Goal: Task Accomplishment & Management: Manage account settings

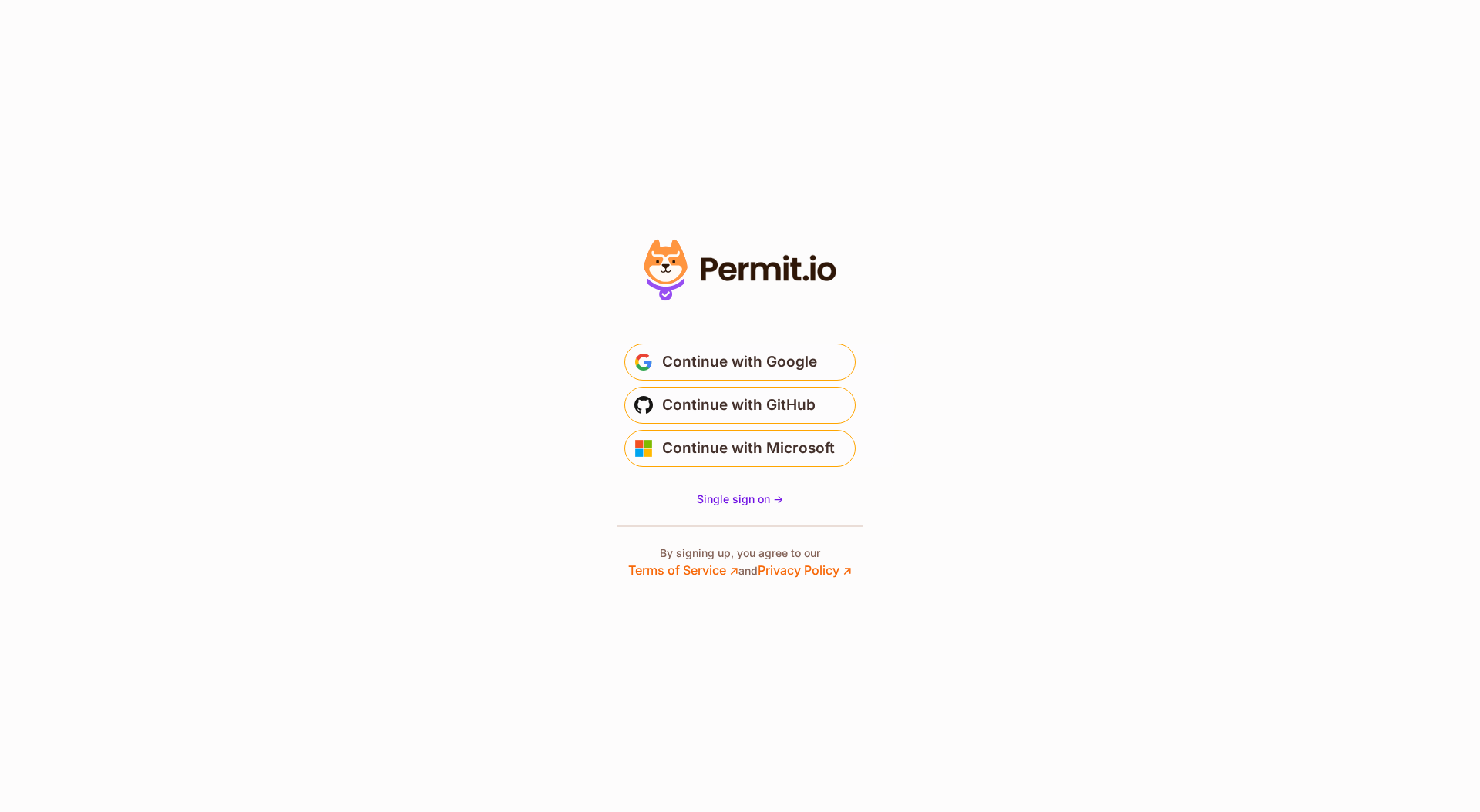
click at [832, 355] on button "Continue with Google" at bounding box center [740, 362] width 231 height 37
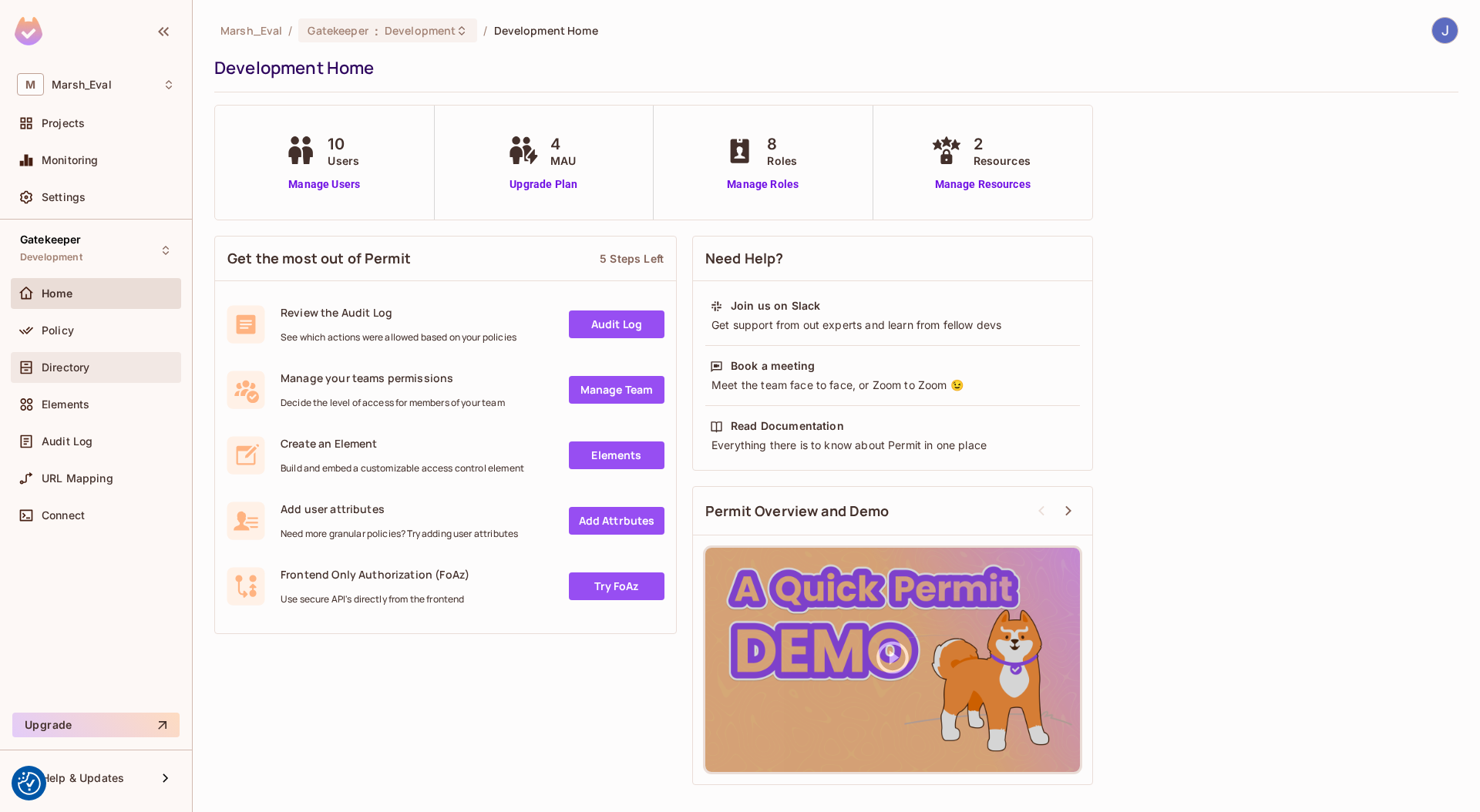
click at [71, 376] on div "Directory" at bounding box center [95, 367] width 158 height 19
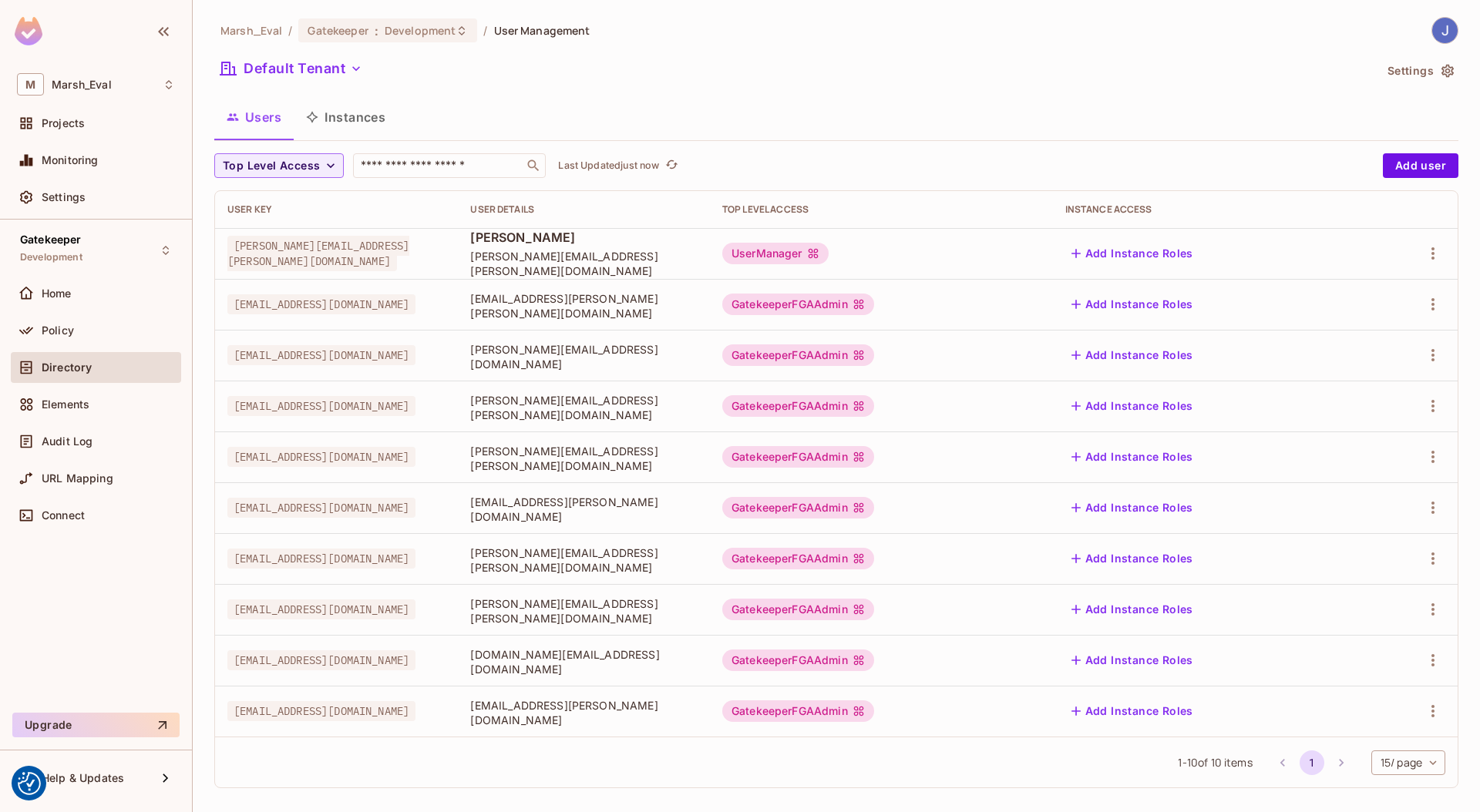
scroll to position [10, 0]
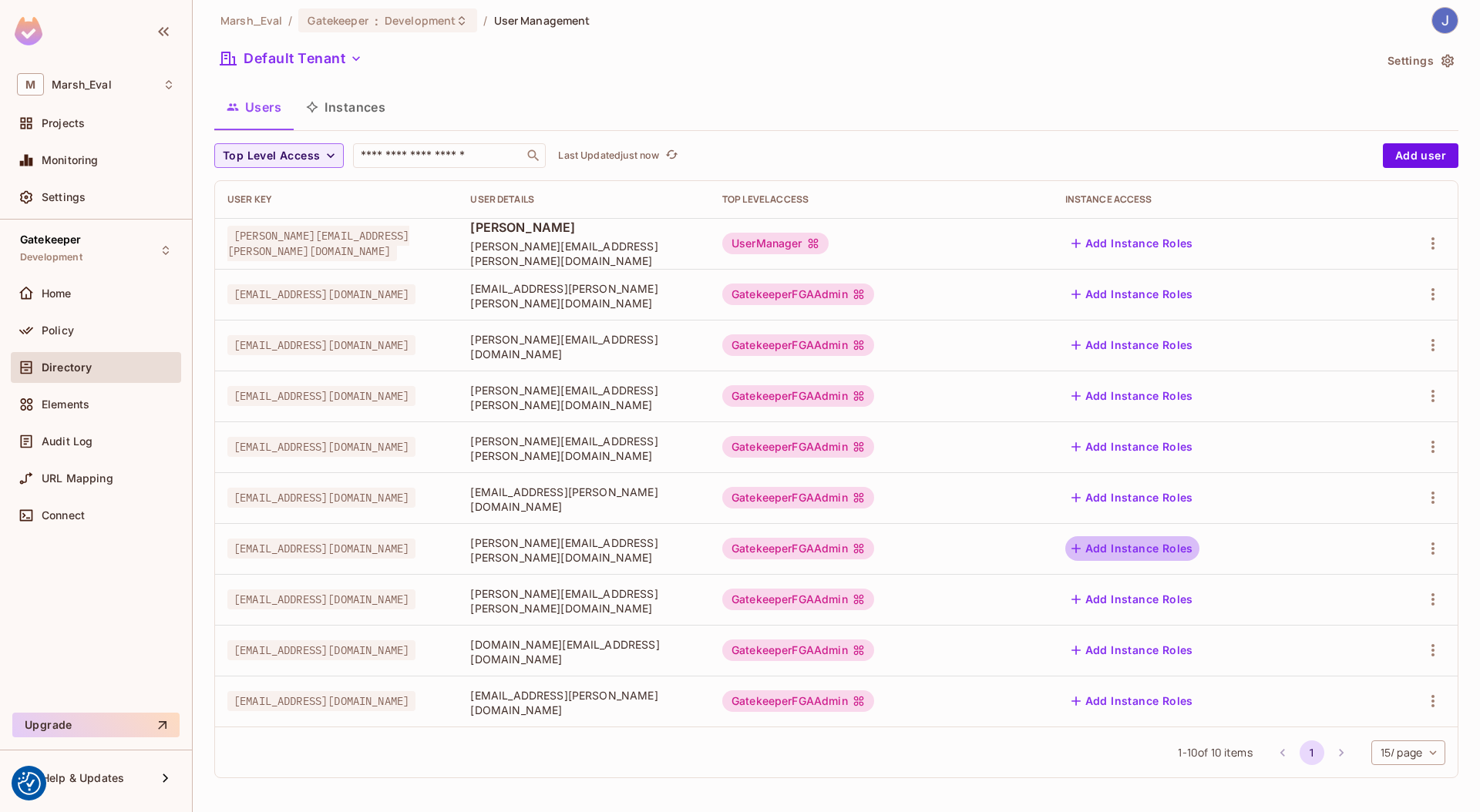
click at [1200, 550] on button "Add Instance Roles" at bounding box center [1133, 548] width 134 height 24
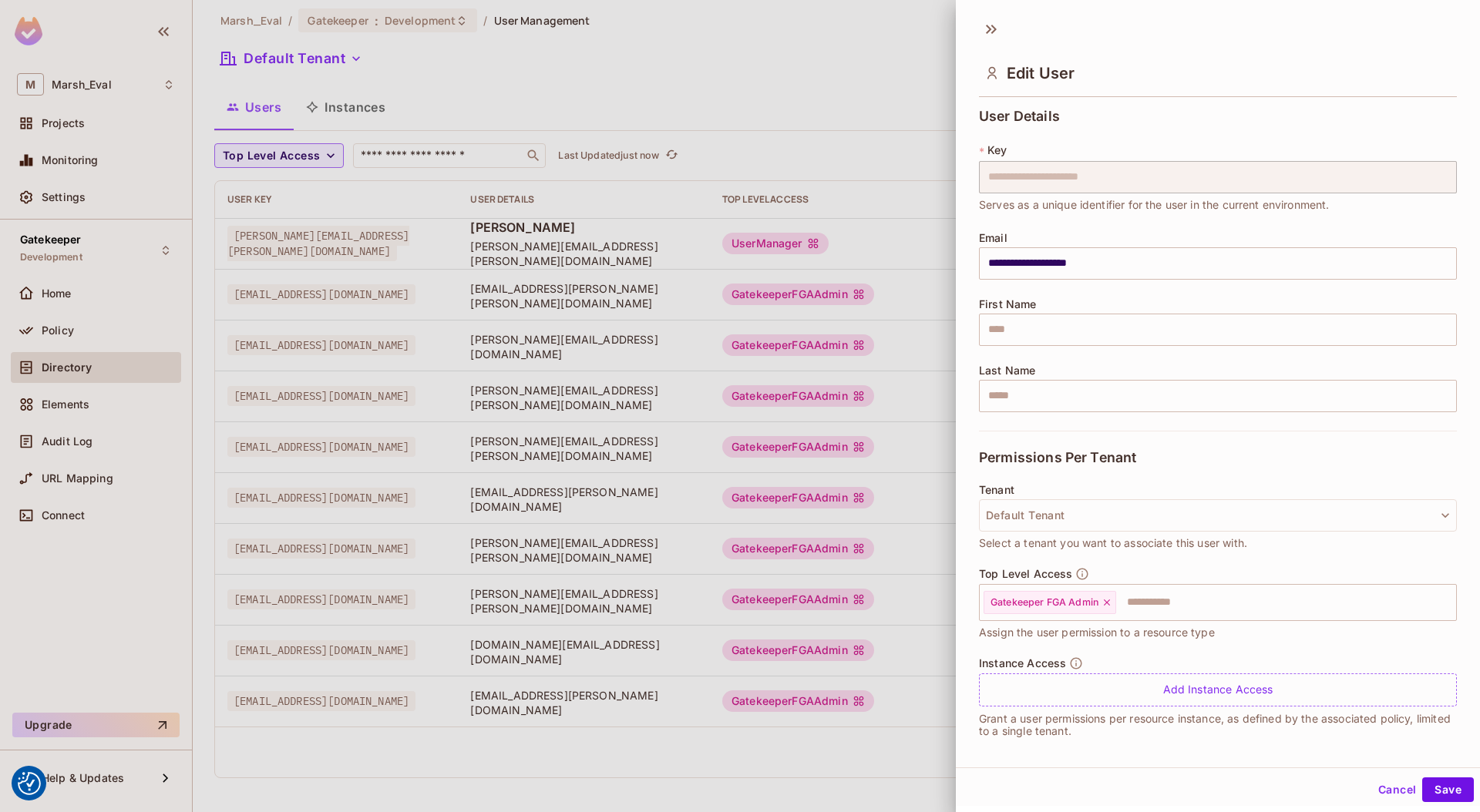
scroll to position [8, 0]
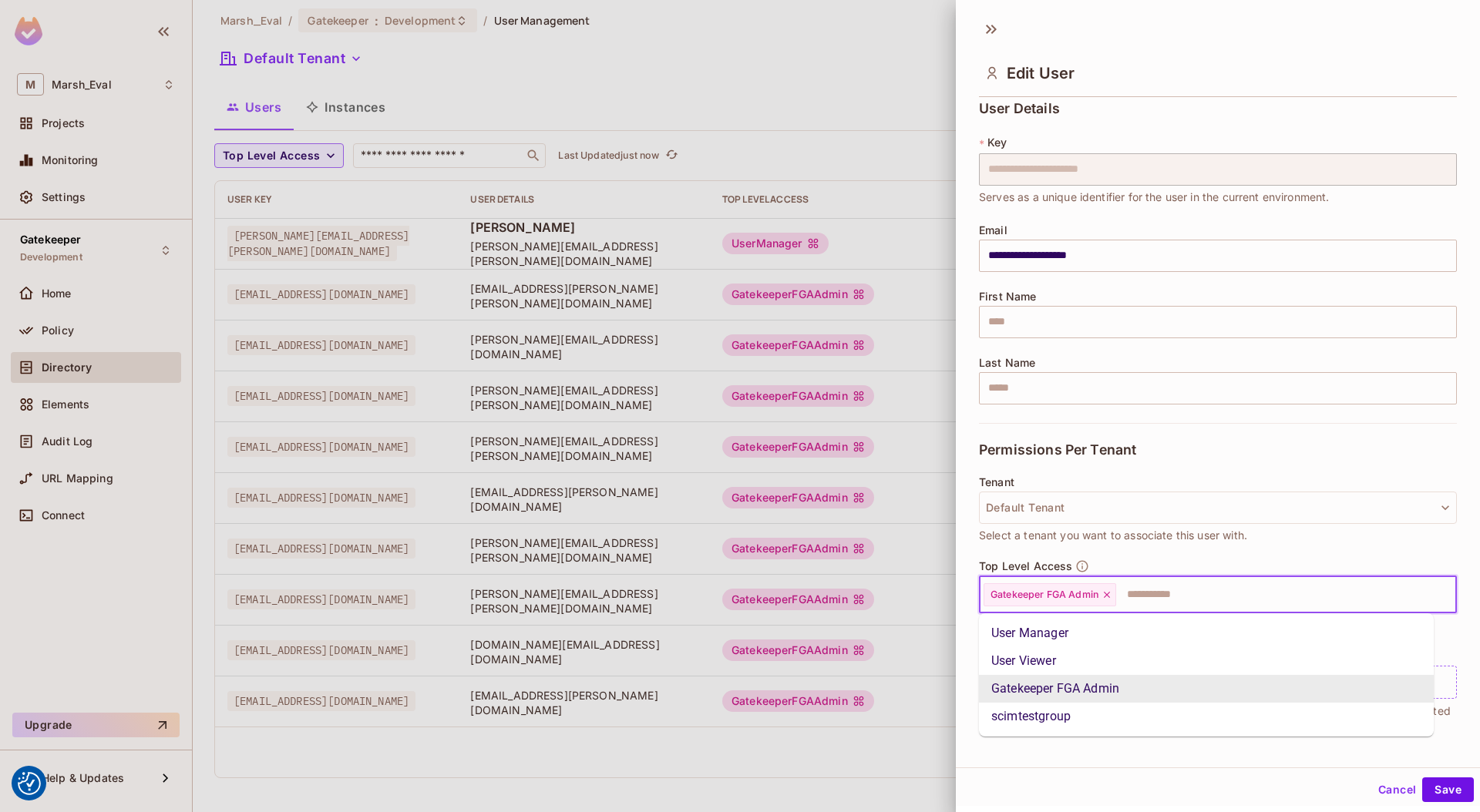
click at [1147, 586] on input "text" at bounding box center [1272, 595] width 309 height 31
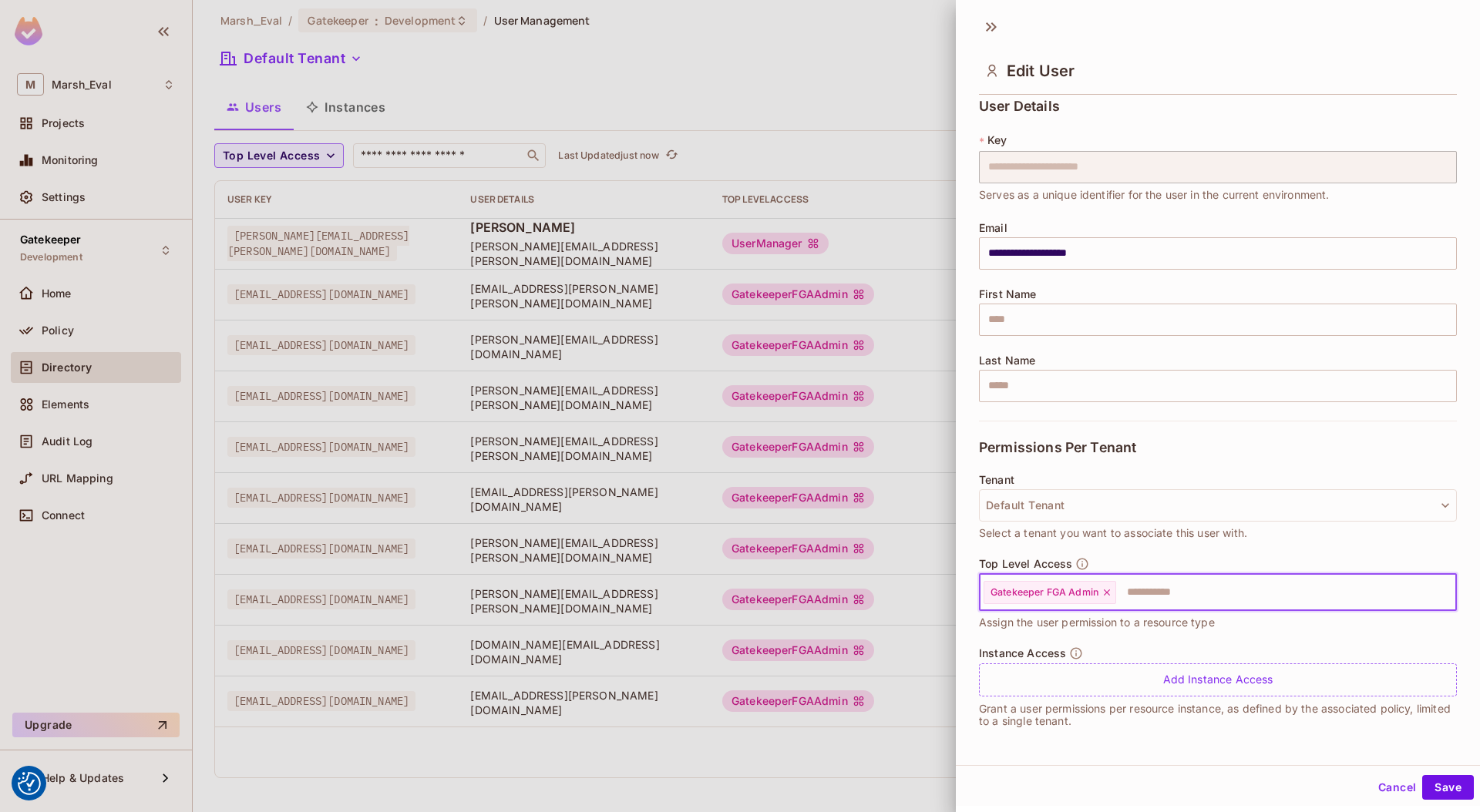
click at [996, 20] on icon at bounding box center [991, 26] width 24 height 24
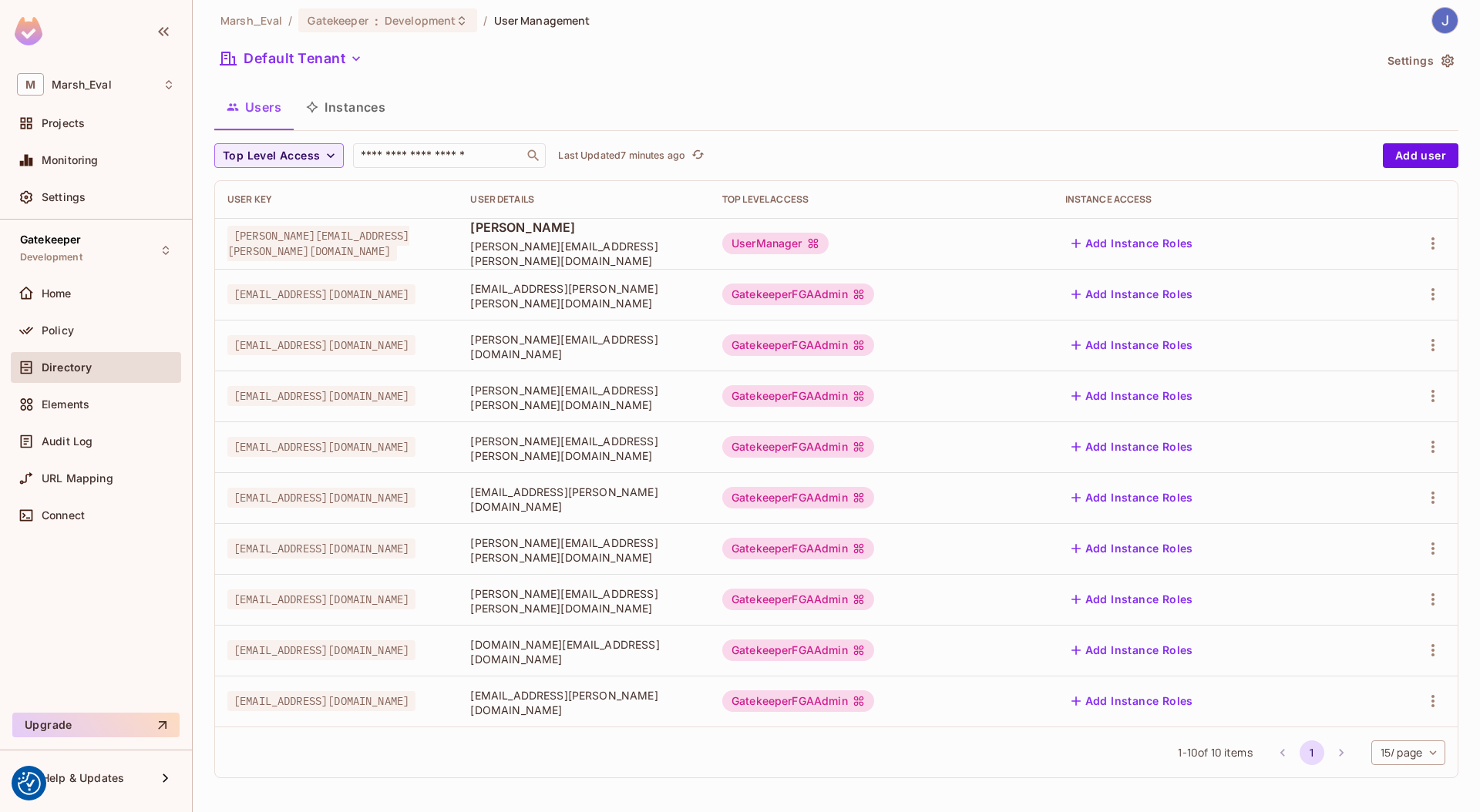
click at [1200, 546] on button "Add Instance Roles" at bounding box center [1133, 548] width 134 height 24
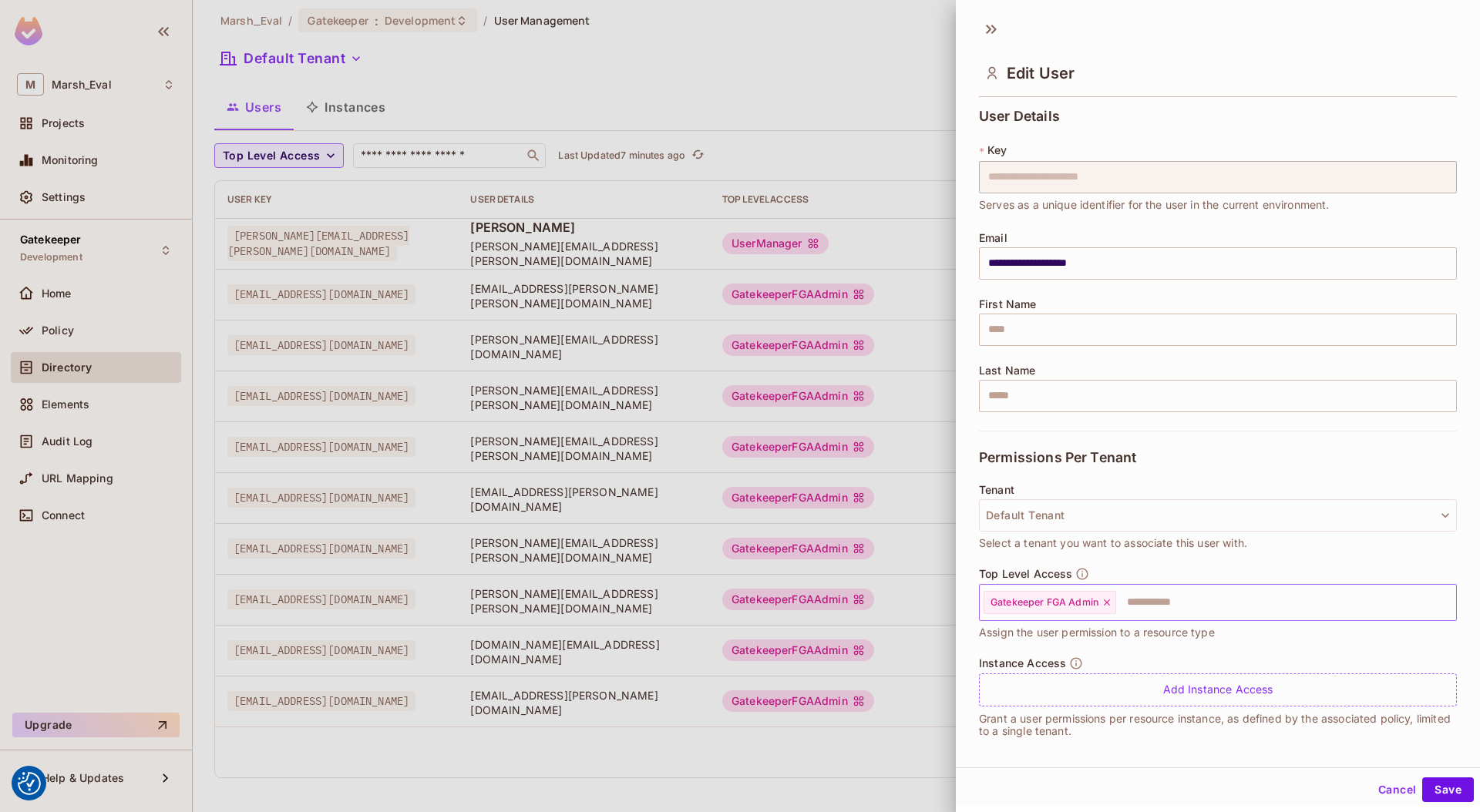
click at [1106, 608] on div "Gatekeeper FGA Admin" at bounding box center [1049, 603] width 132 height 23
click at [1107, 602] on icon at bounding box center [1107, 602] width 11 height 11
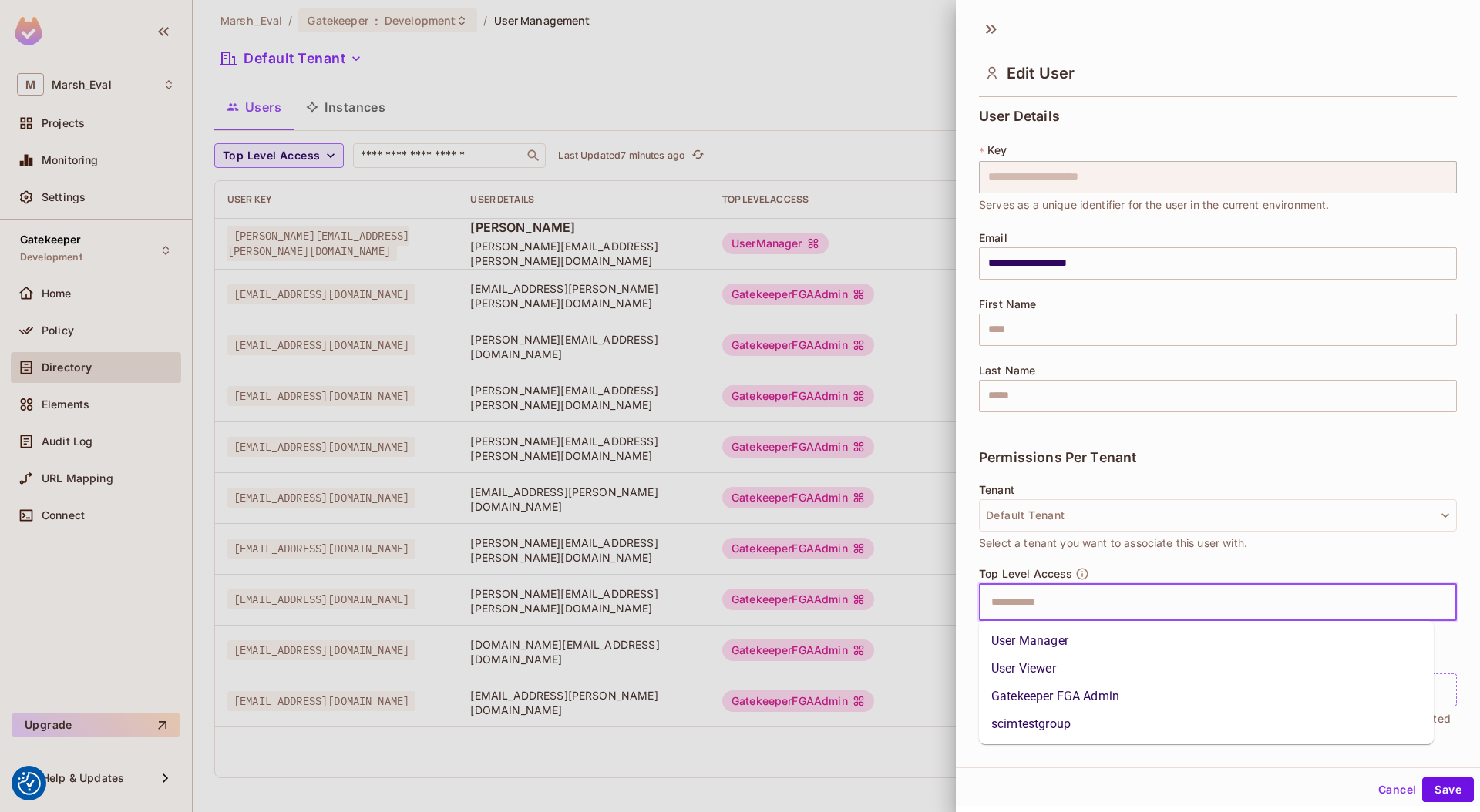
click at [1088, 607] on input "text" at bounding box center [1205, 603] width 445 height 31
click at [1055, 648] on li "User Manager" at bounding box center [1206, 641] width 455 height 27
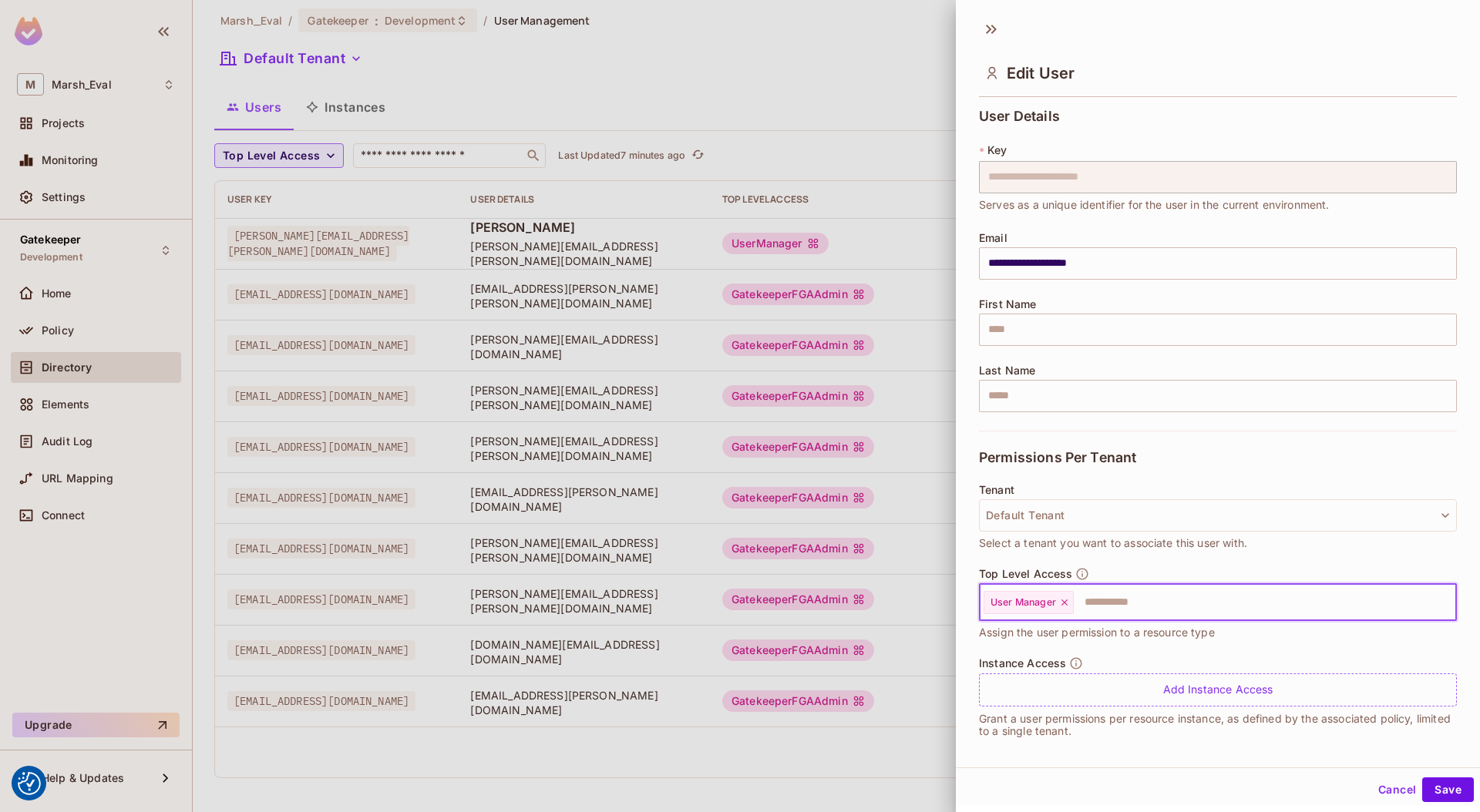
click at [1135, 618] on div "User Manager ​" at bounding box center [1218, 603] width 478 height 37
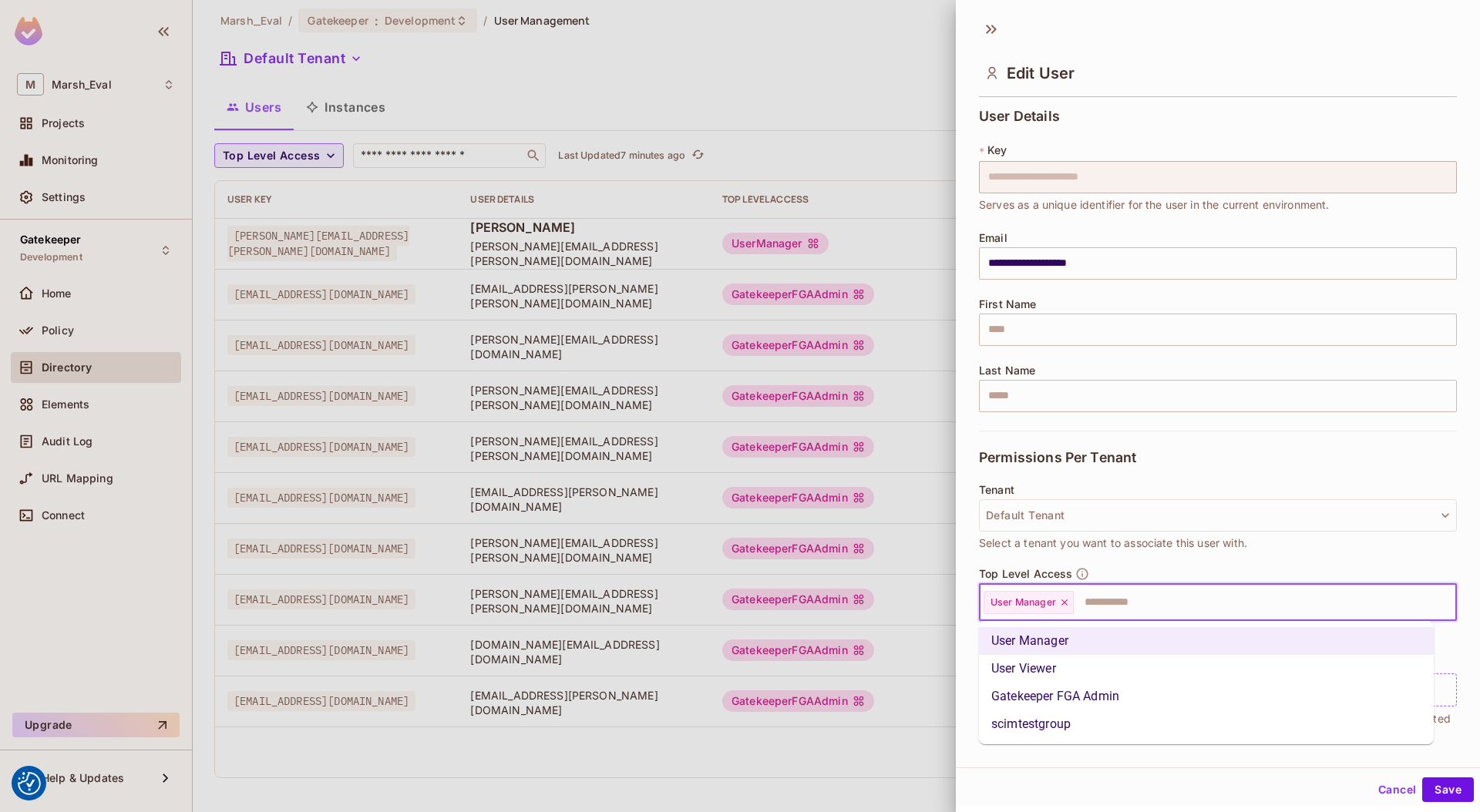
click at [1133, 696] on li "Gatekeeper FGA Admin" at bounding box center [1206, 697] width 455 height 27
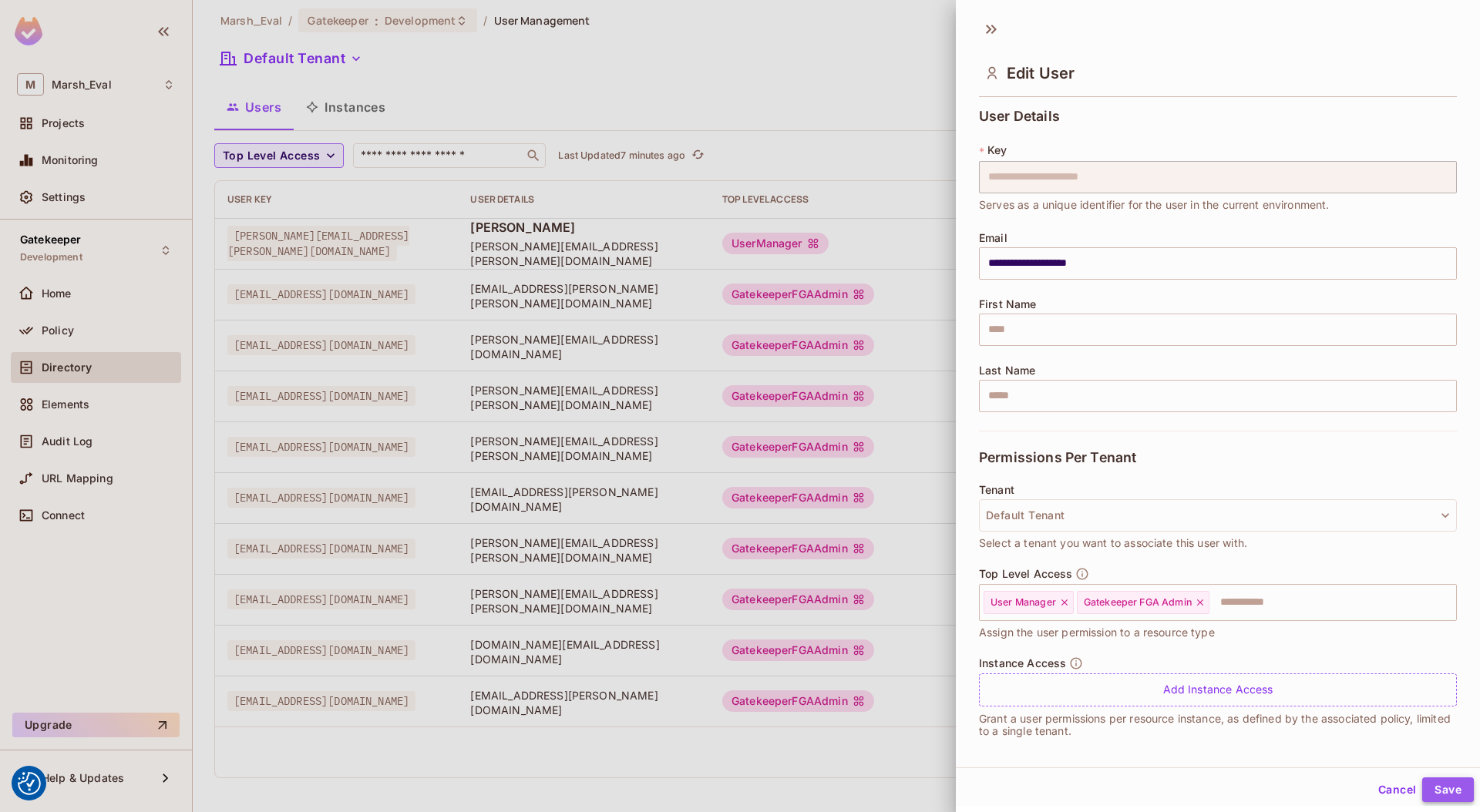
click at [1422, 785] on button "Save" at bounding box center [1448, 789] width 52 height 24
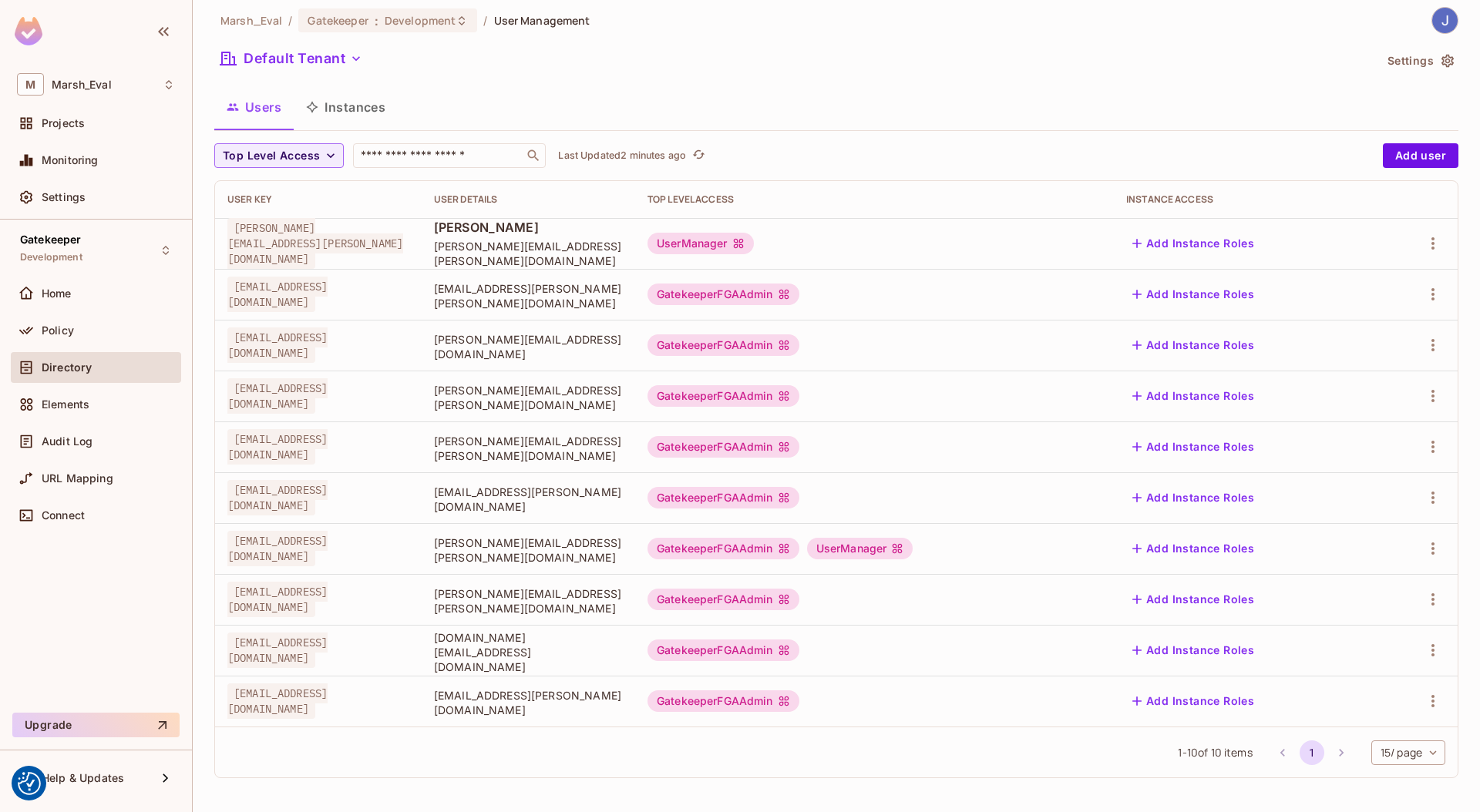
click at [1254, 554] on button "Add Instance Roles" at bounding box center [1193, 548] width 134 height 24
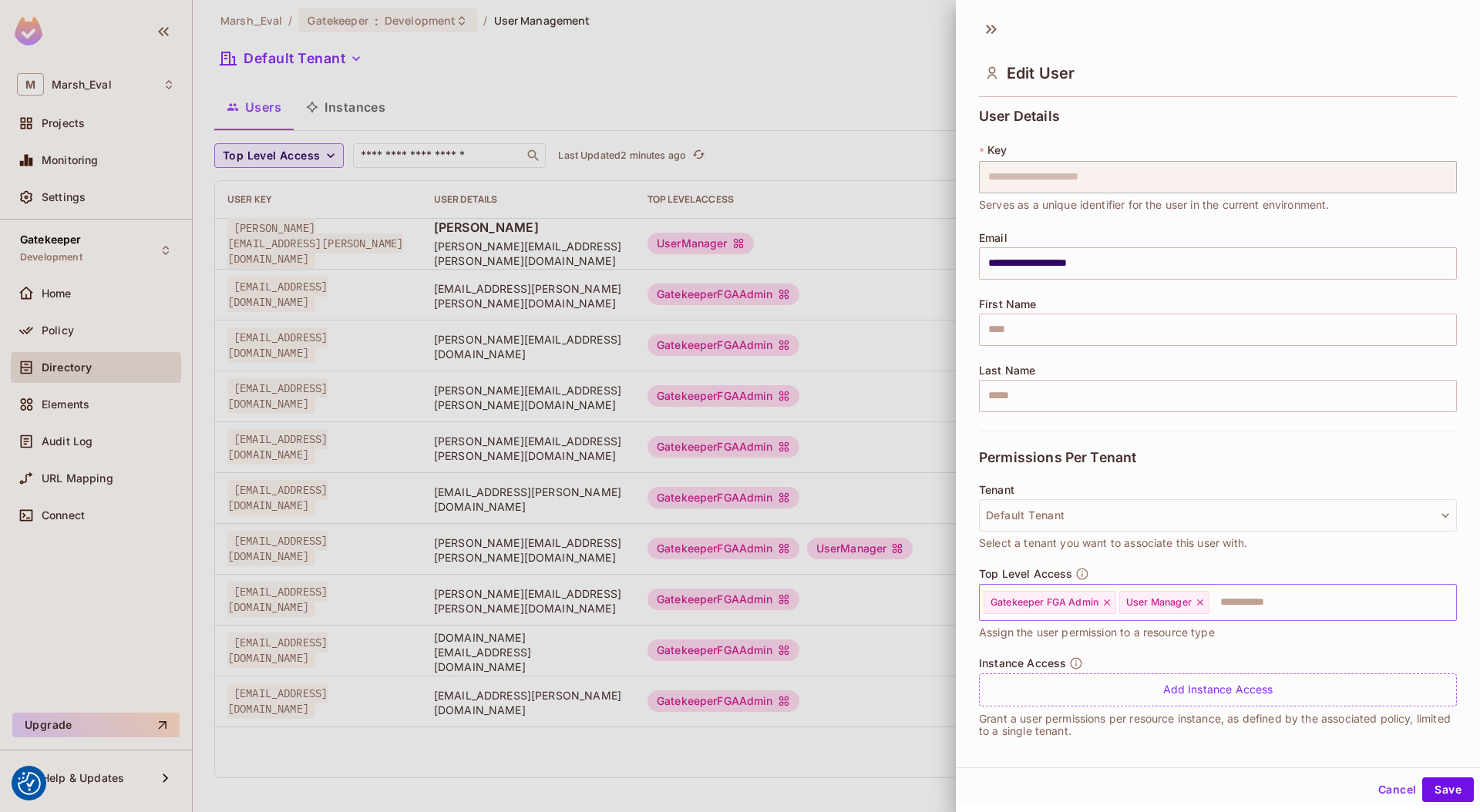
click at [1201, 601] on icon at bounding box center [1200, 603] width 6 height 6
click at [1440, 792] on button "Save" at bounding box center [1448, 789] width 52 height 24
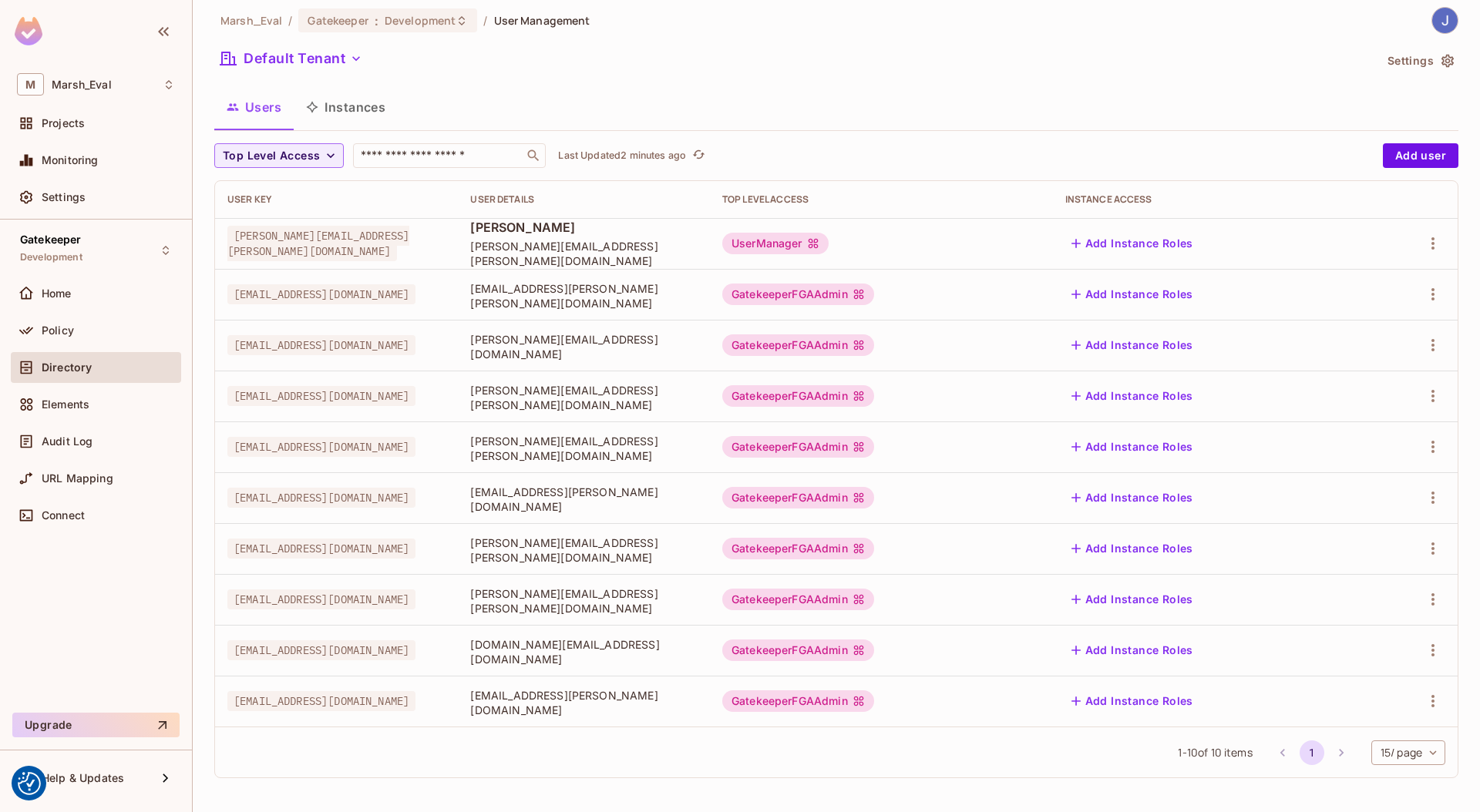
click at [1176, 549] on button "Add Instance Roles" at bounding box center [1133, 548] width 134 height 24
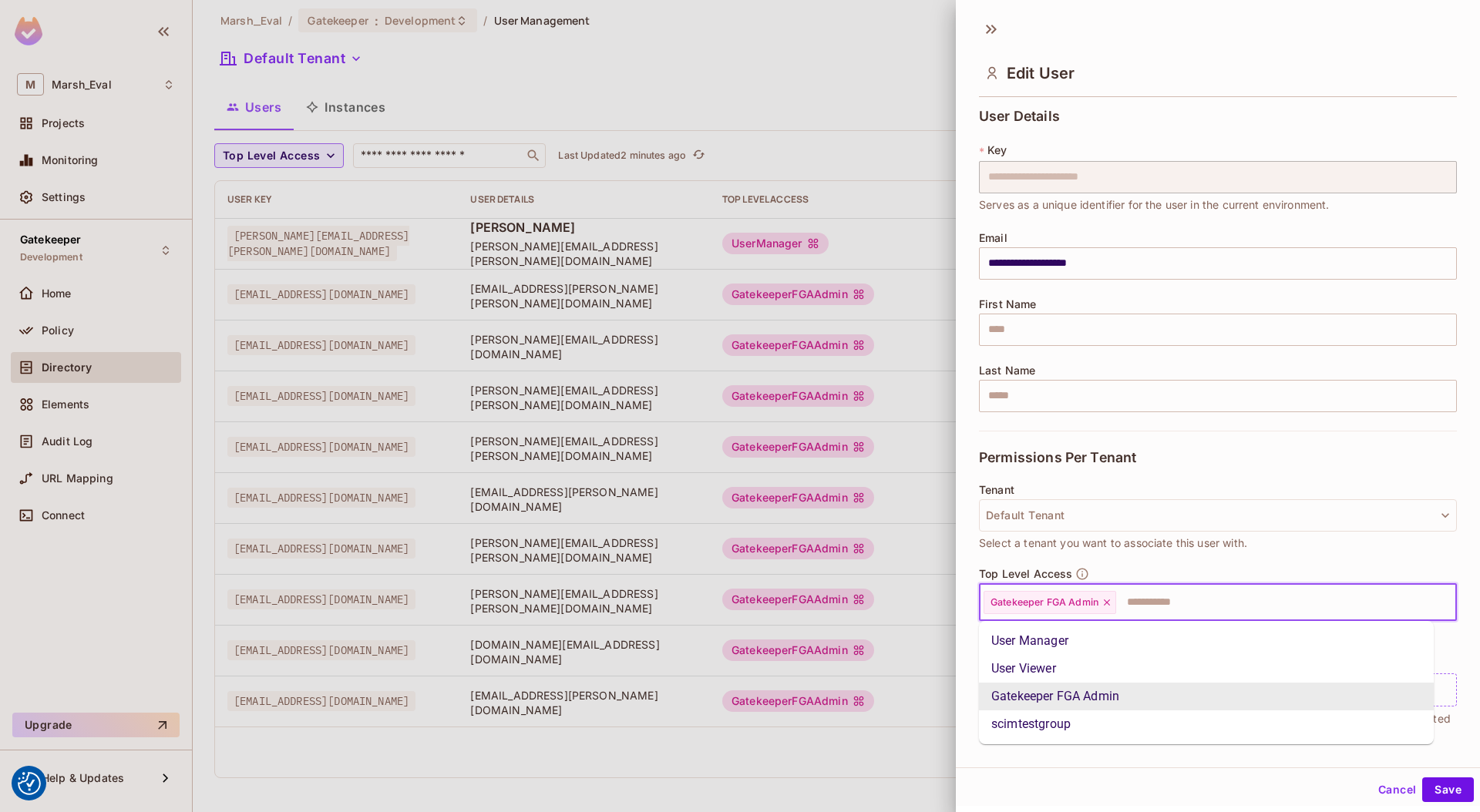
click at [1132, 605] on input "text" at bounding box center [1272, 603] width 309 height 31
click at [1066, 645] on li "User Manager" at bounding box center [1206, 641] width 455 height 27
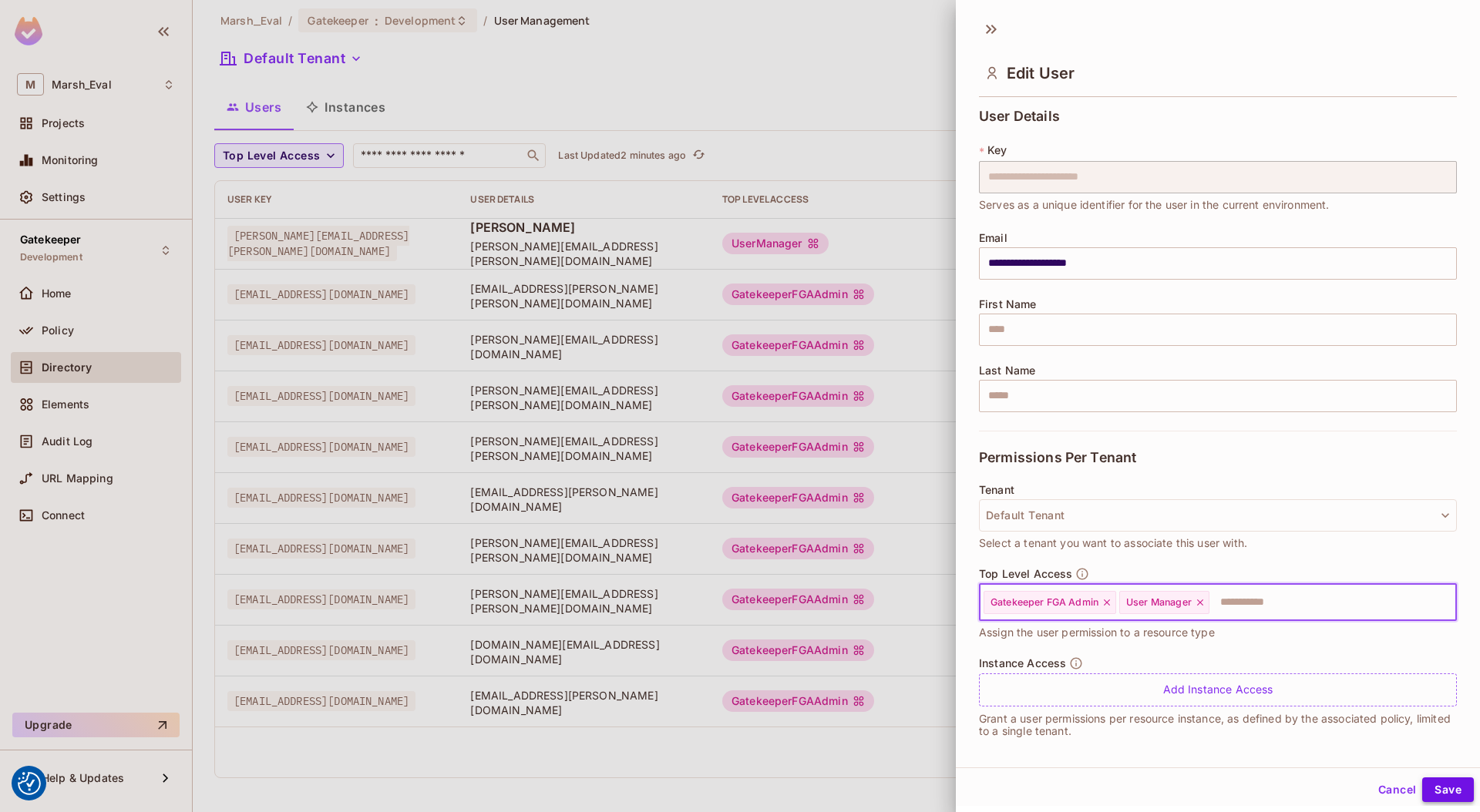
click at [1422, 783] on button "Save" at bounding box center [1448, 789] width 52 height 24
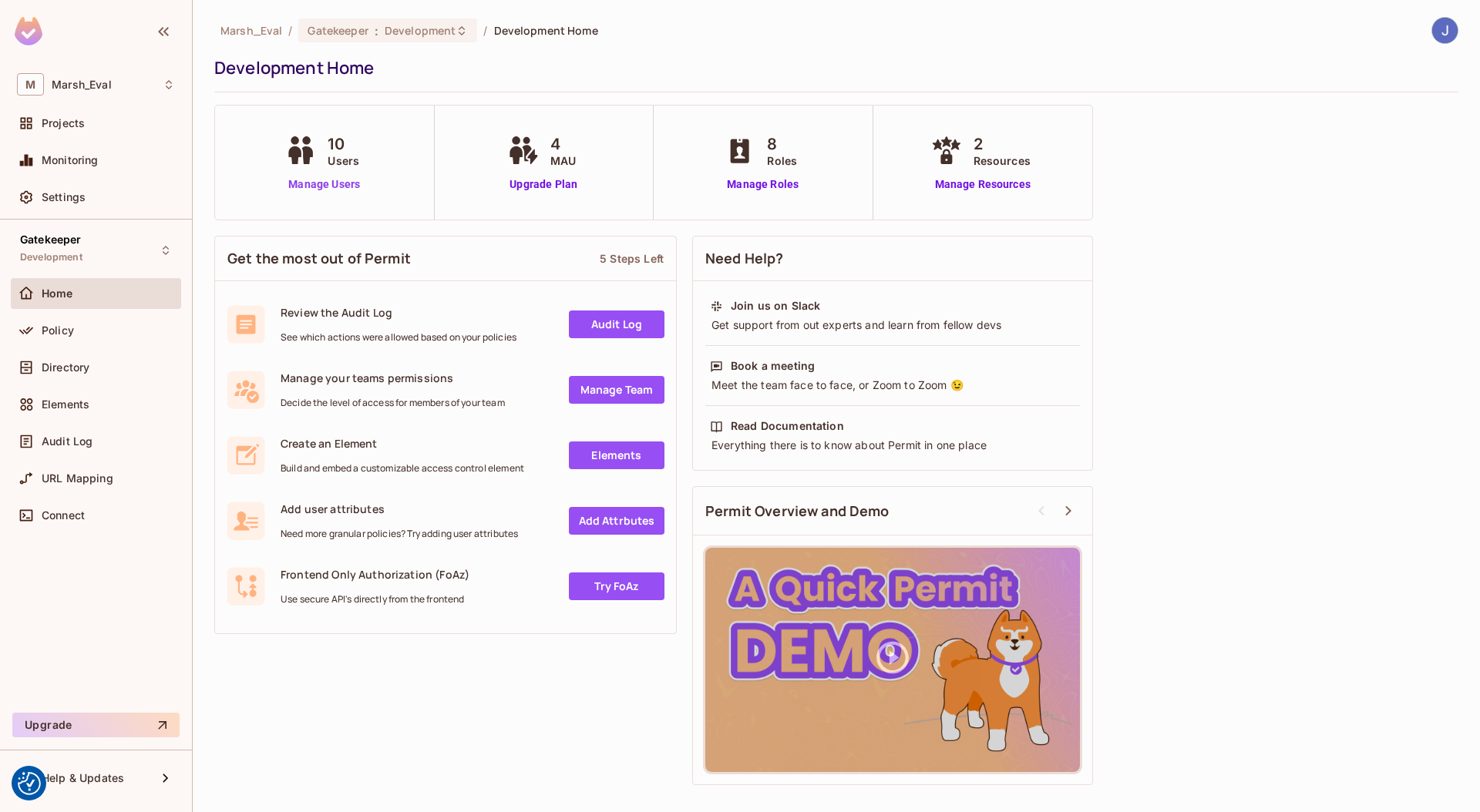
click at [307, 190] on link "Manage Users" at bounding box center [324, 184] width 85 height 17
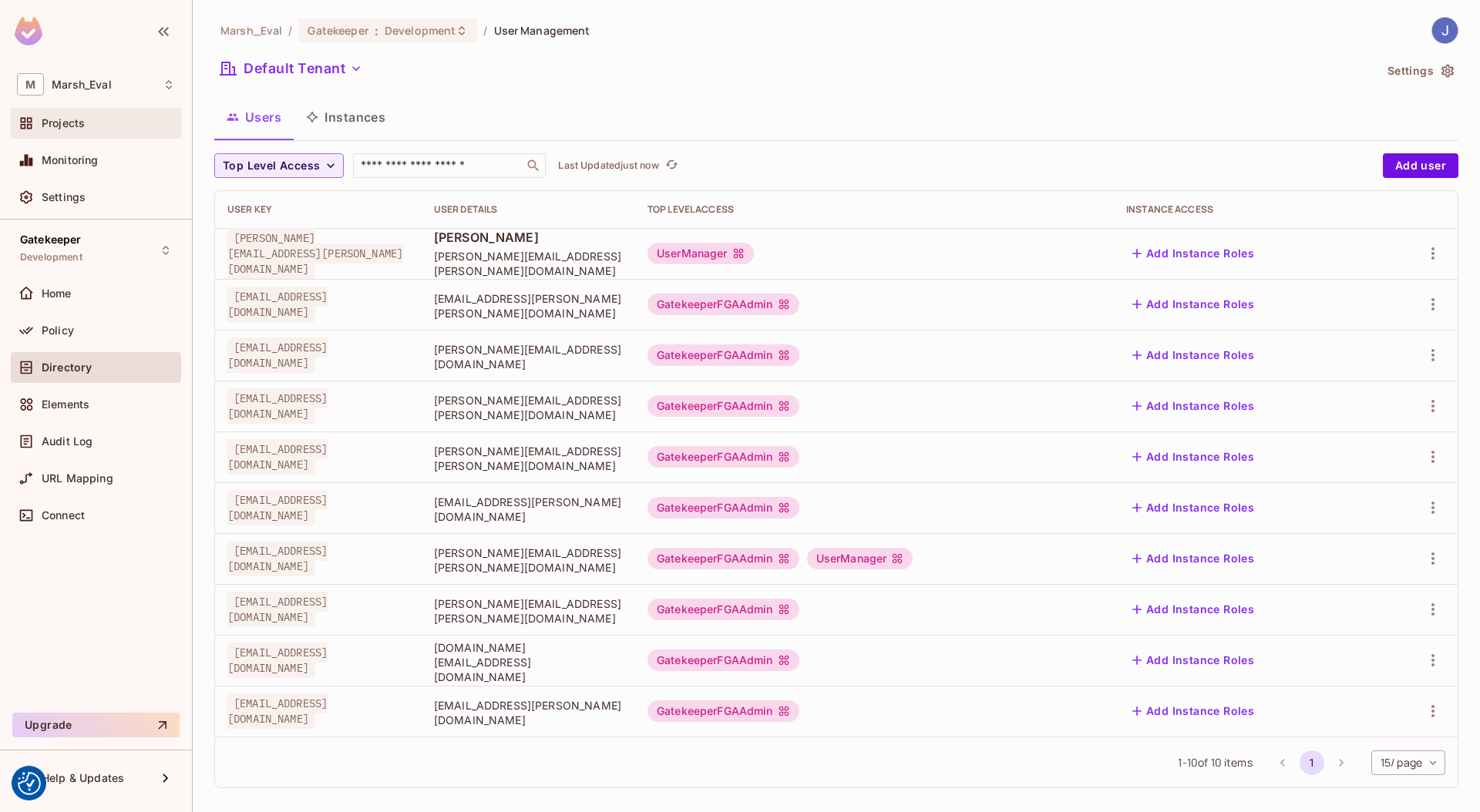
click at [85, 133] on div "Projects" at bounding box center [96, 123] width 170 height 31
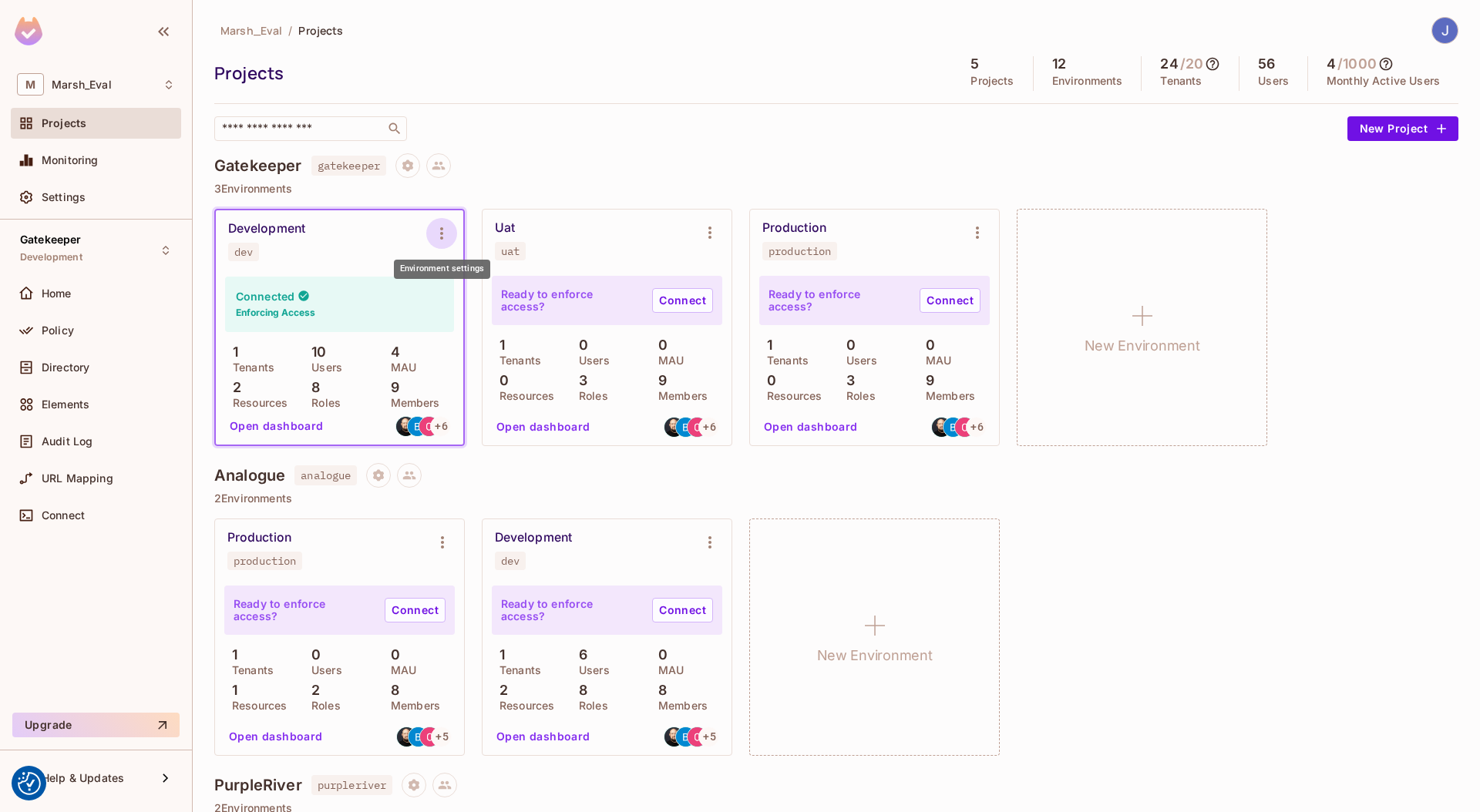
click at [439, 230] on icon "Environment settings" at bounding box center [441, 233] width 19 height 19
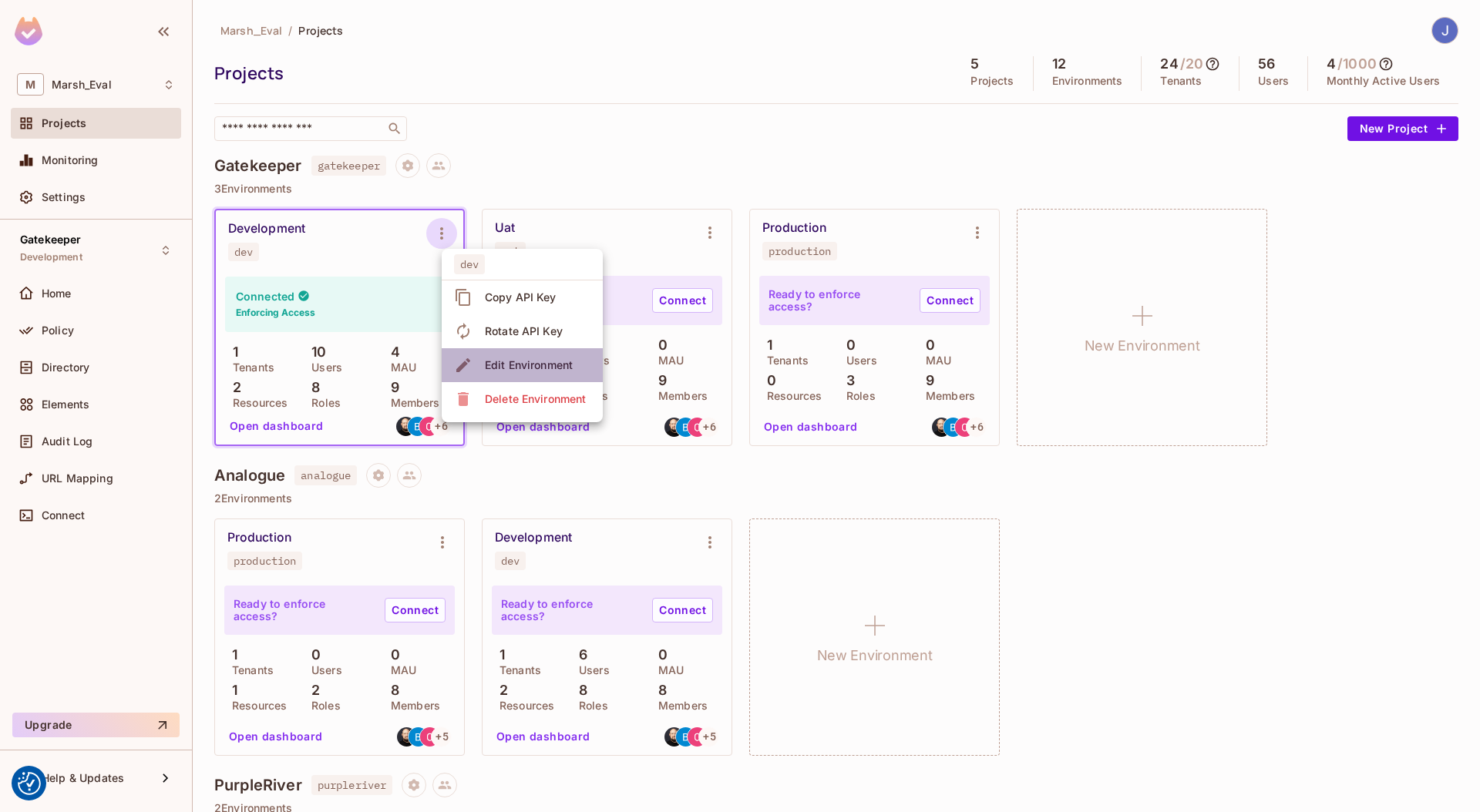
click at [532, 357] on div "Edit Environment" at bounding box center [529, 365] width 88 height 16
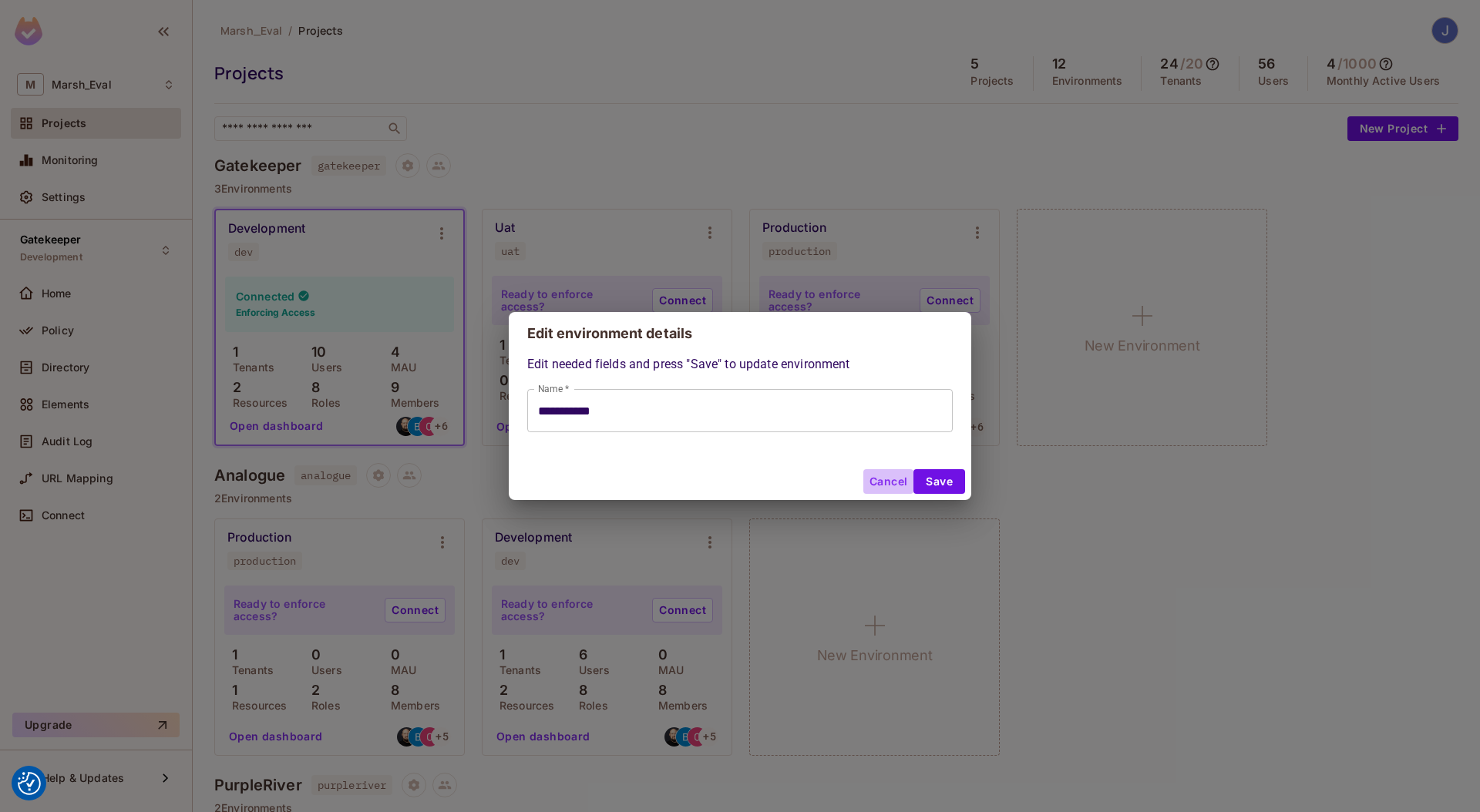
click at [892, 482] on button "Cancel" at bounding box center [888, 481] width 50 height 24
type input "**********"
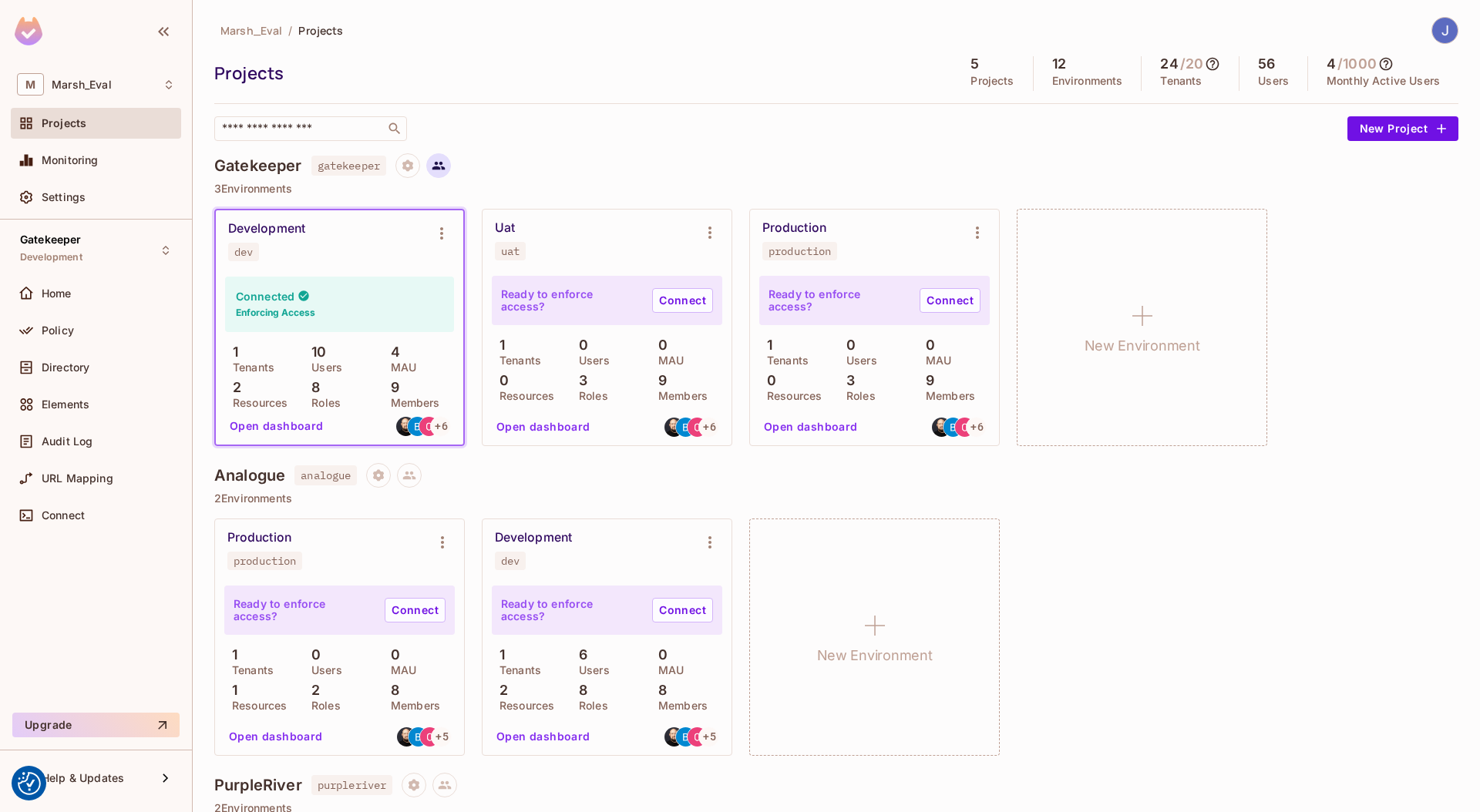
click at [445, 169] on icon at bounding box center [439, 165] width 14 height 14
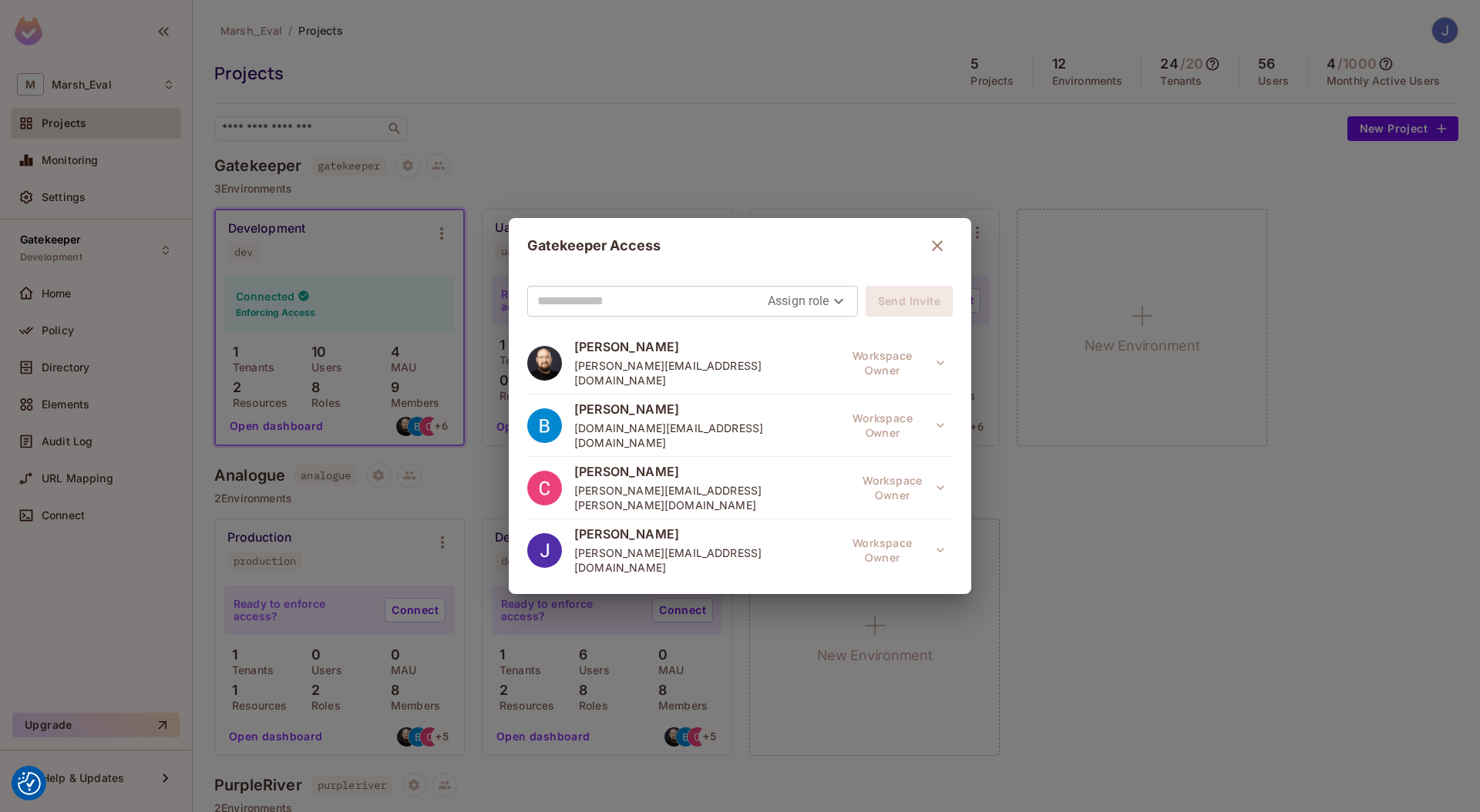
click at [634, 310] on input "text" at bounding box center [653, 300] width 231 height 24
click at [786, 305] on body "We use cookies to enhance your browsing experience, serve personalized ads or c…" at bounding box center [740, 406] width 1480 height 812
click at [655, 305] on div at bounding box center [740, 406] width 1480 height 812
click at [655, 302] on input "text" at bounding box center [653, 300] width 231 height 24
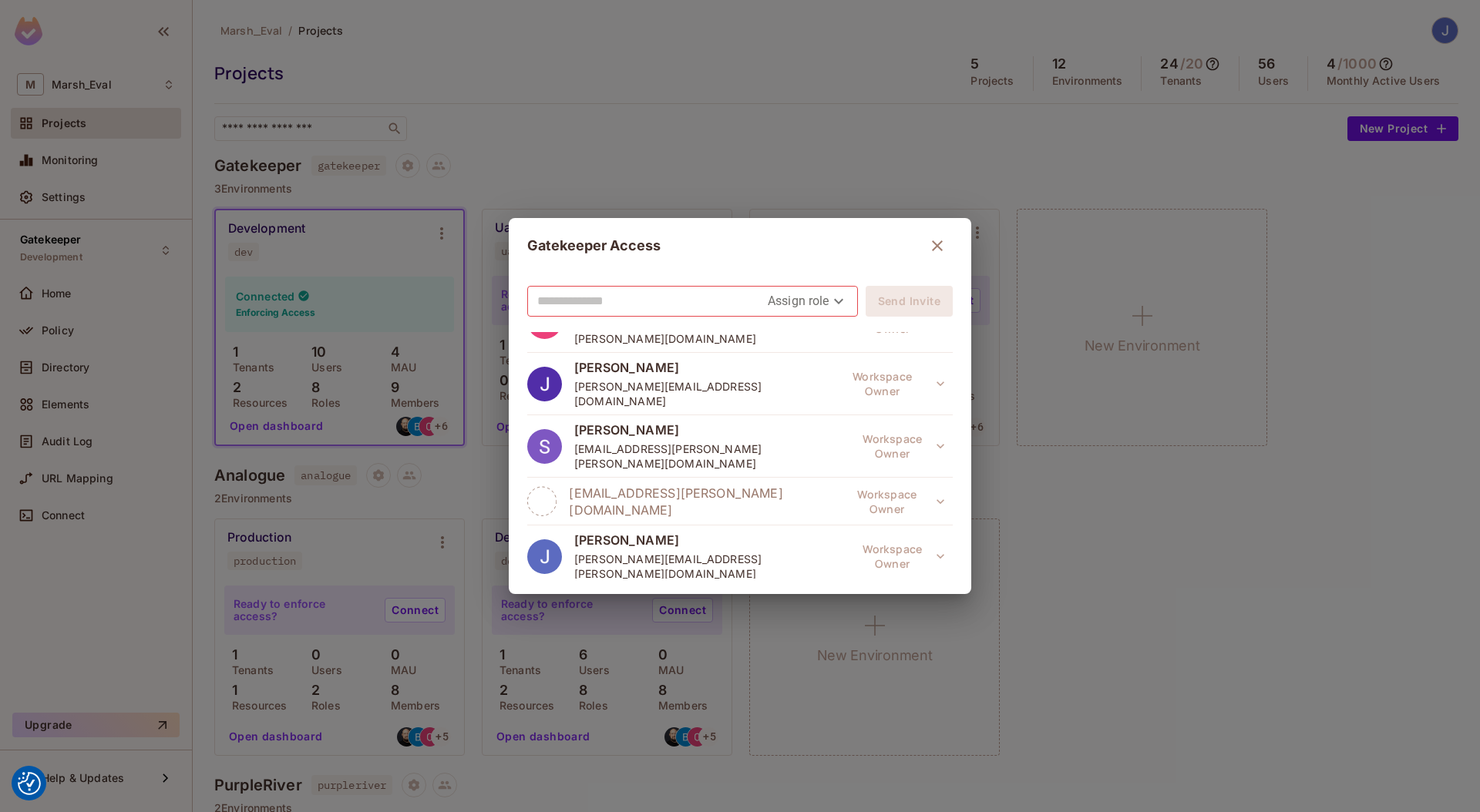
click at [932, 246] on icon "button" at bounding box center [937, 246] width 11 height 11
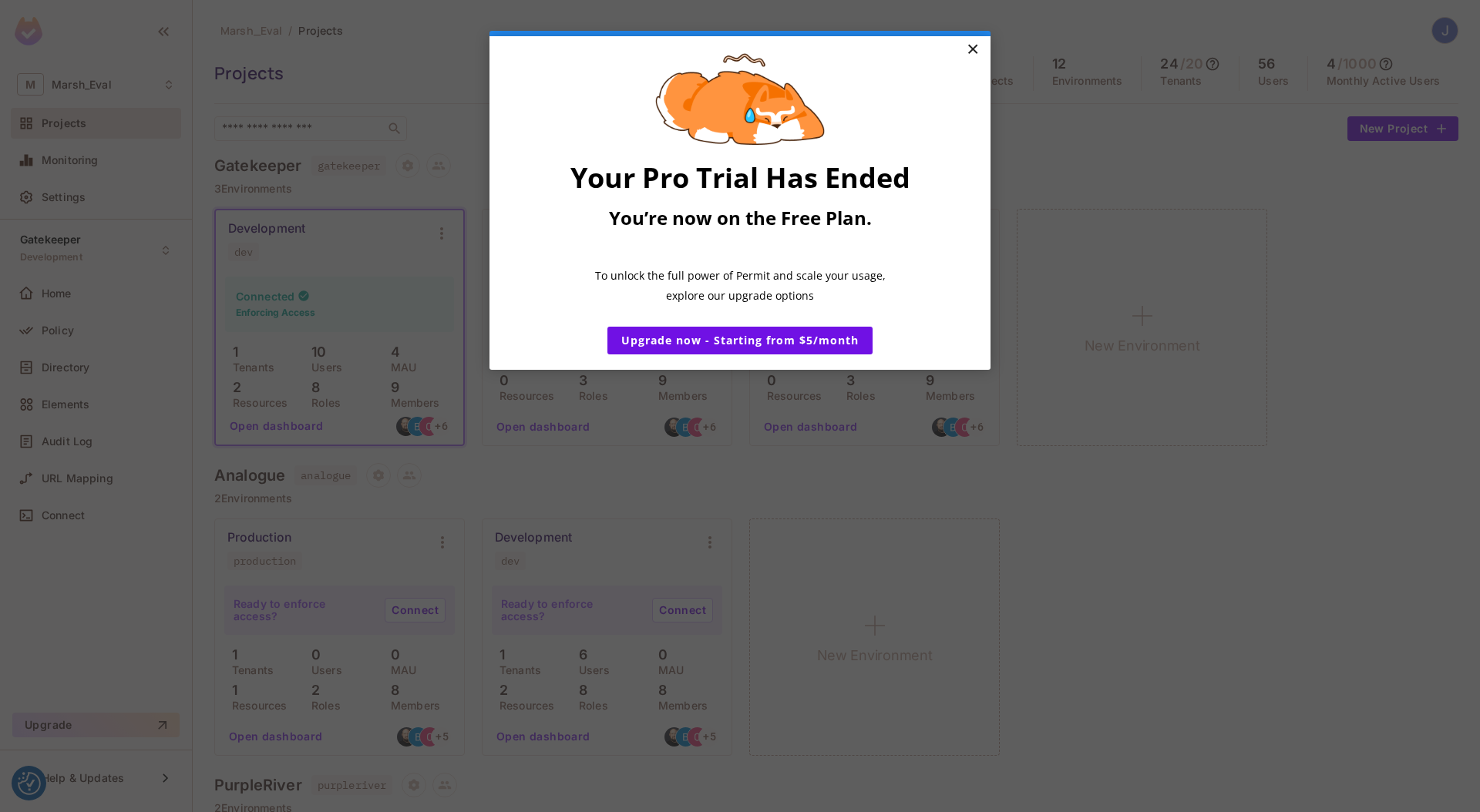
click at [975, 57] on link "×" at bounding box center [973, 50] width 27 height 27
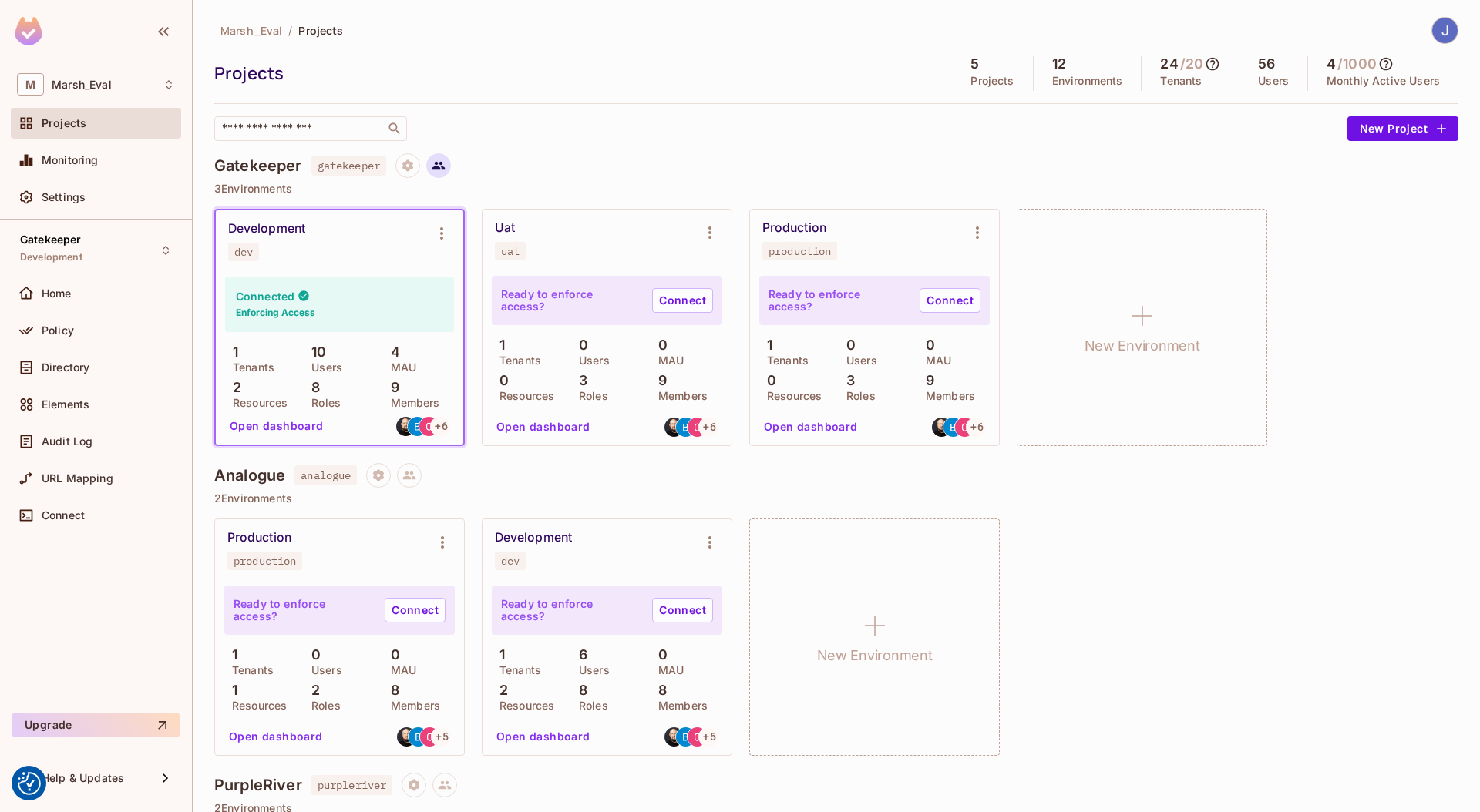
click at [439, 175] on button at bounding box center [439, 165] width 24 height 24
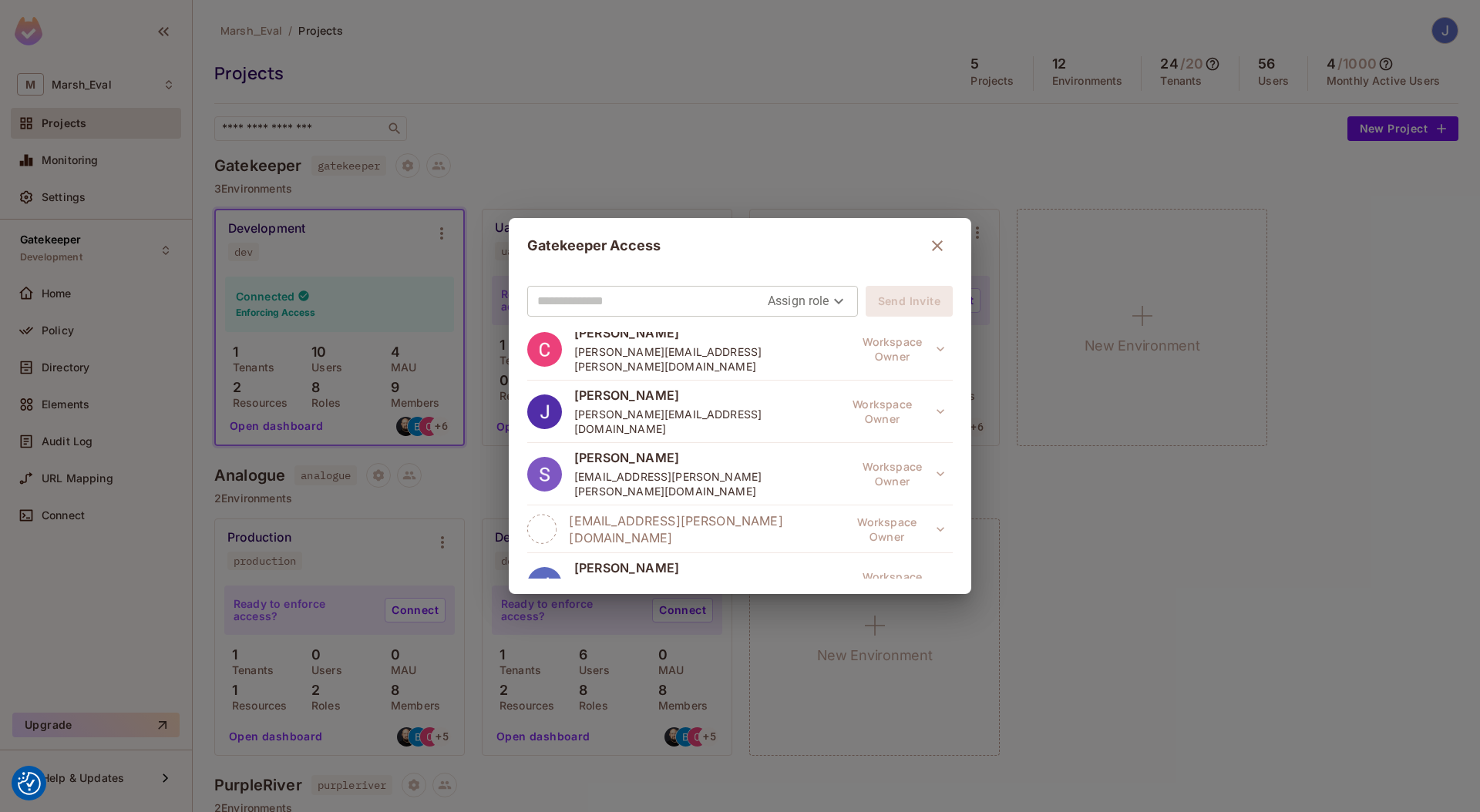
scroll to position [166, 0]
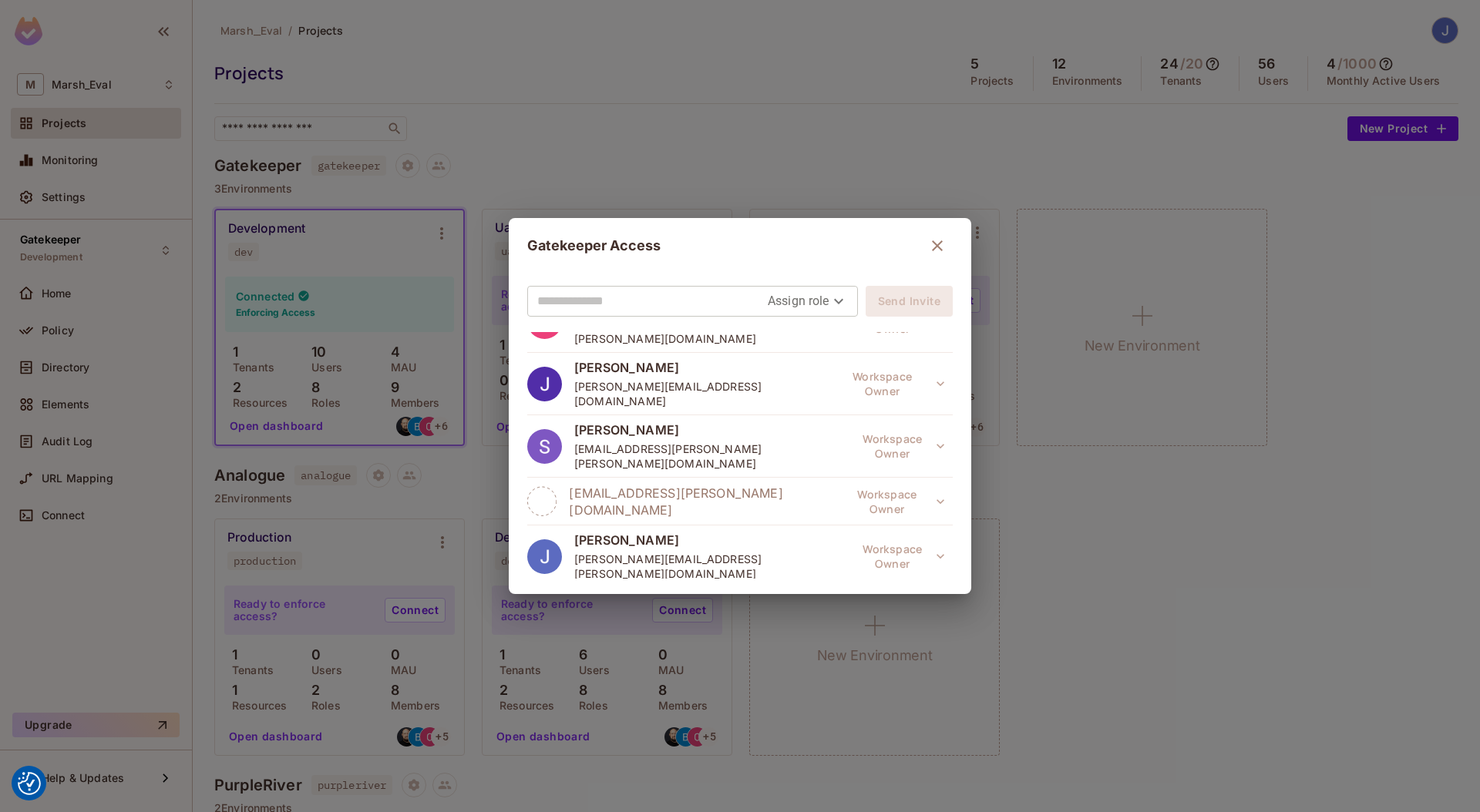
click at [928, 251] on icon "button" at bounding box center [937, 246] width 19 height 19
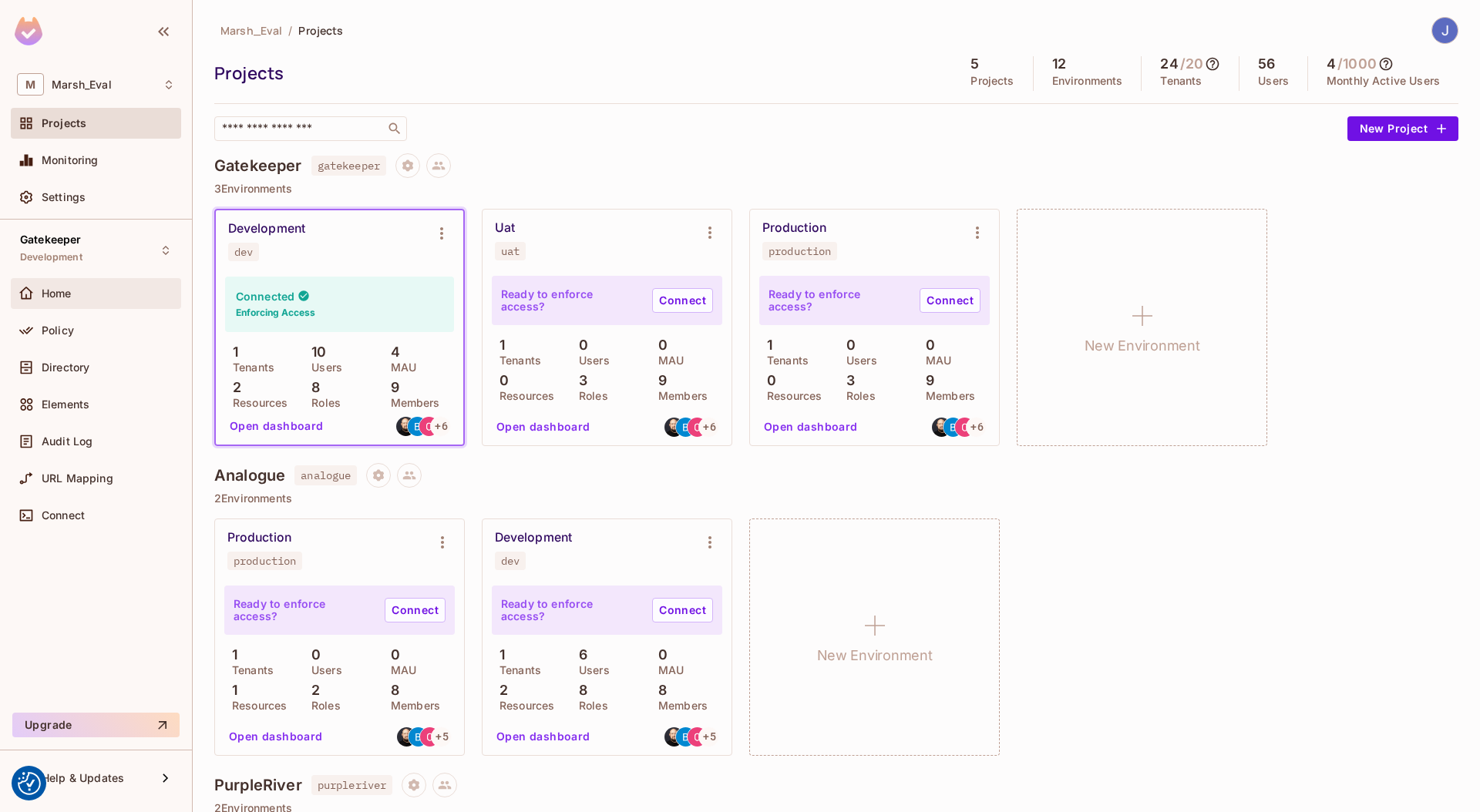
click at [86, 291] on div "Home" at bounding box center [109, 293] width 133 height 13
